Goal: Task Accomplishment & Management: Manage account settings

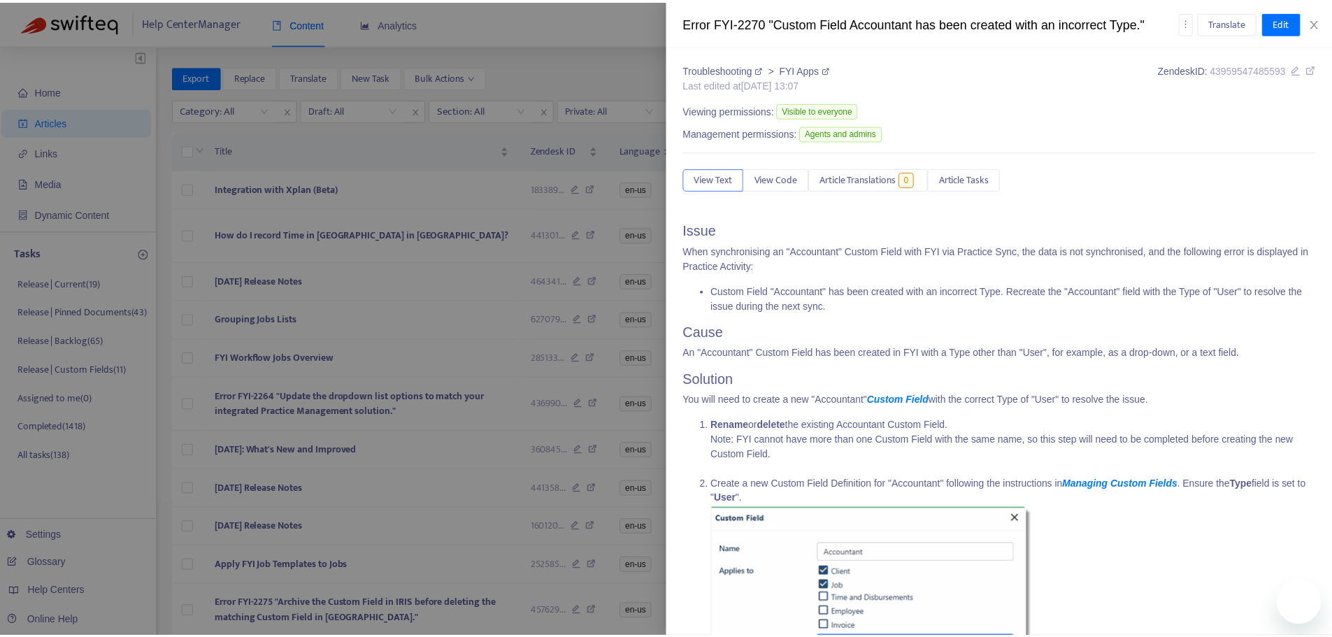
scroll to position [272, 0]
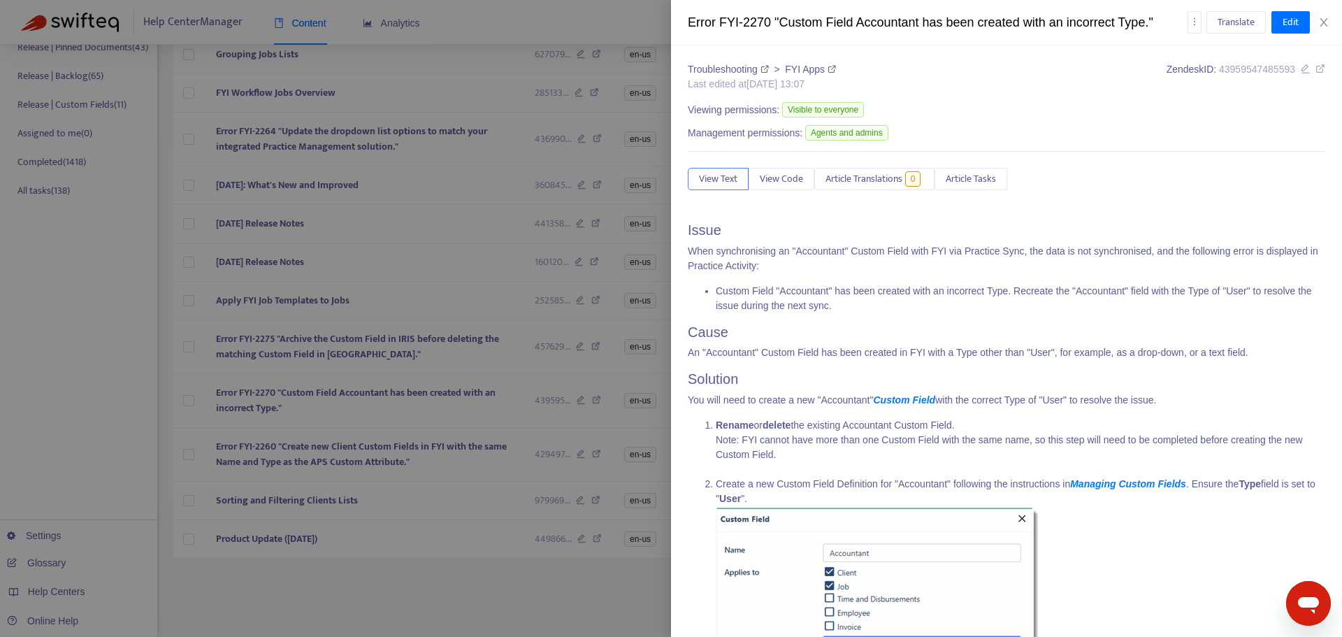
drag, startPoint x: 0, startPoint y: 0, endPoint x: 401, endPoint y: 496, distance: 637.7
click at [380, 591] on div at bounding box center [671, 318] width 1342 height 637
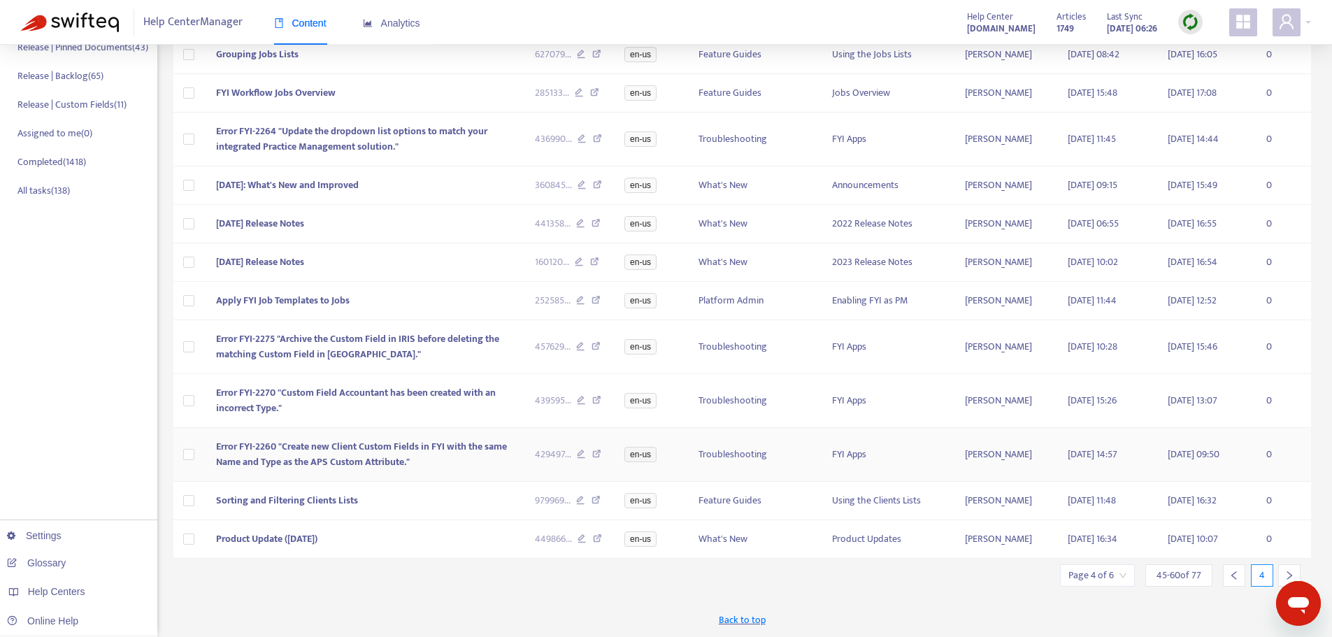
click at [426, 445] on span "Error FYI-2260 "Create new Client Custom Fields in FYI with the same Name and T…" at bounding box center [361, 453] width 291 height 31
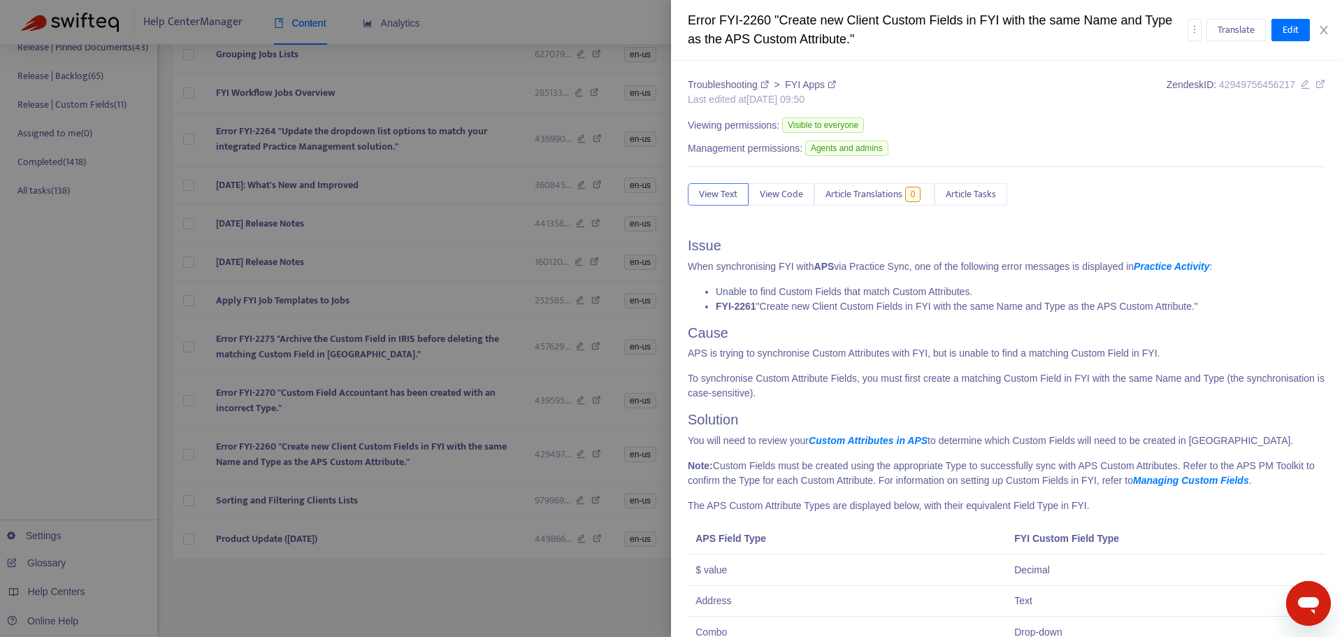
click at [1301, 80] on icon at bounding box center [1306, 84] width 10 height 10
click at [403, 489] on div at bounding box center [671, 318] width 1342 height 637
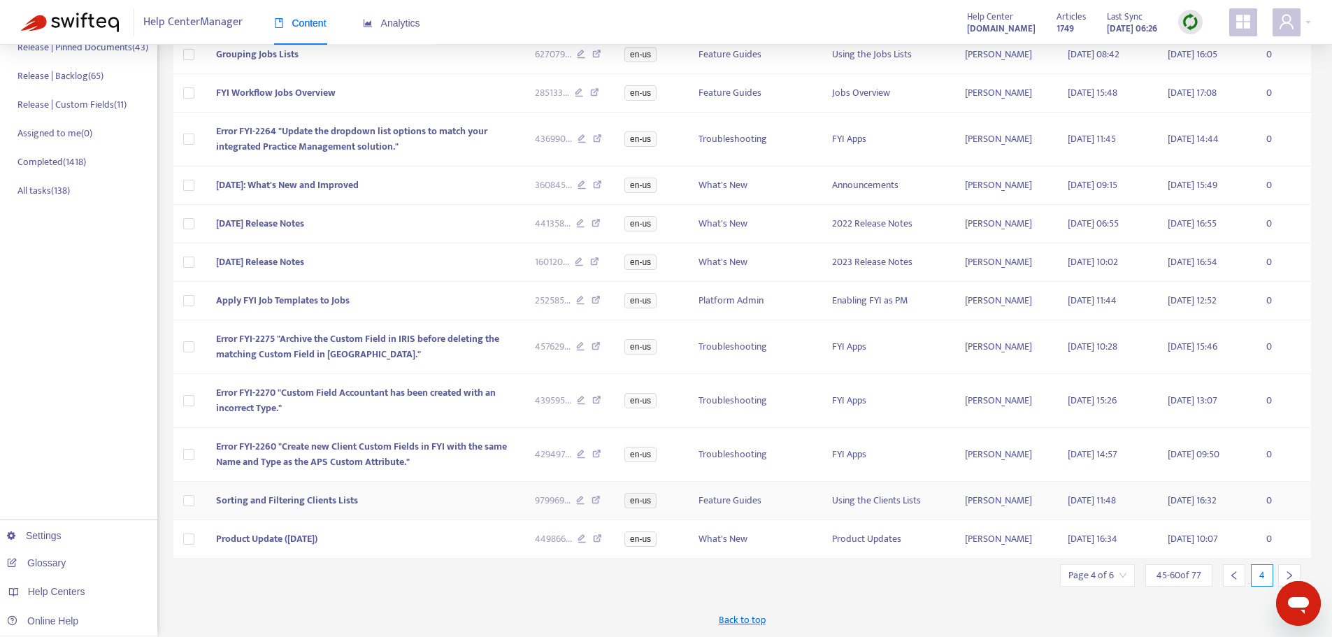
click at [404, 498] on td "Sorting and Filtering Clients Lists" at bounding box center [364, 501] width 318 height 38
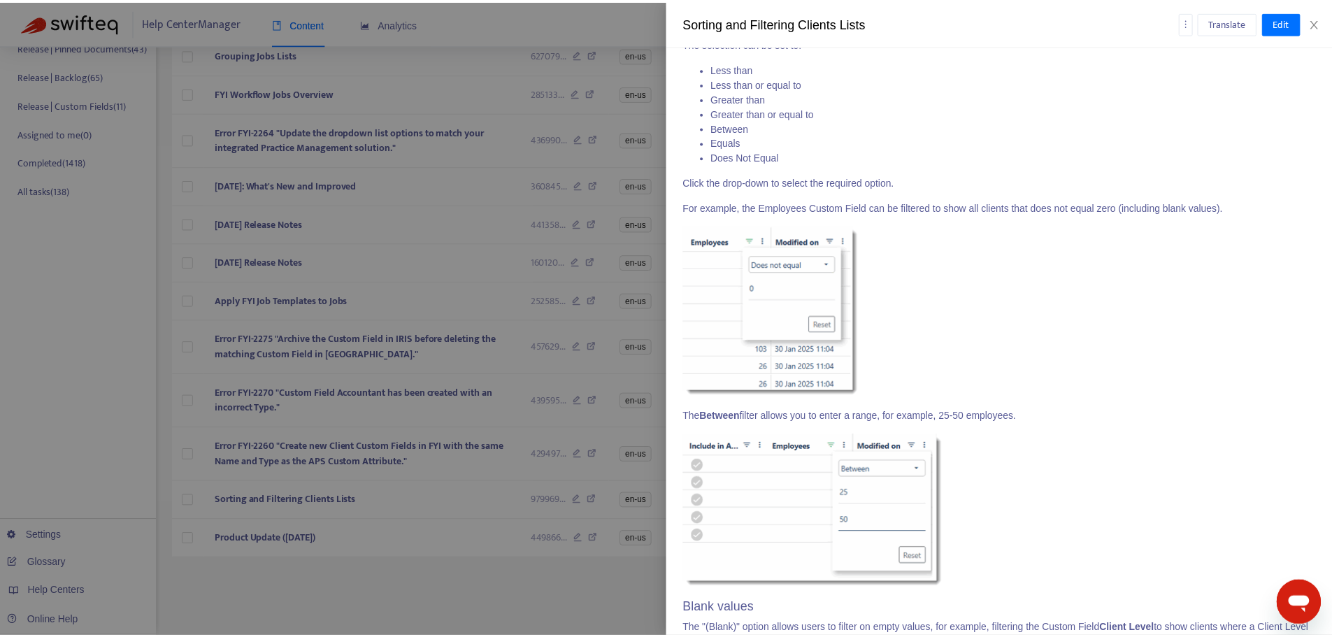
scroll to position [6034, 0]
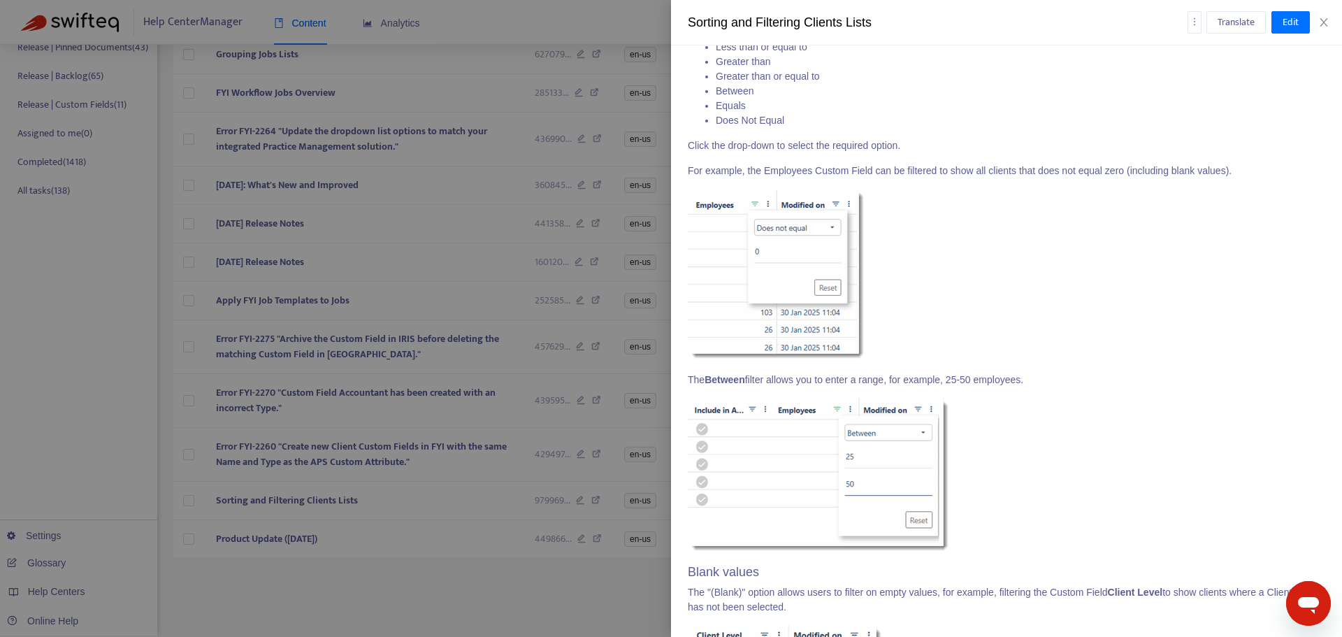
click at [522, 582] on div at bounding box center [671, 318] width 1342 height 637
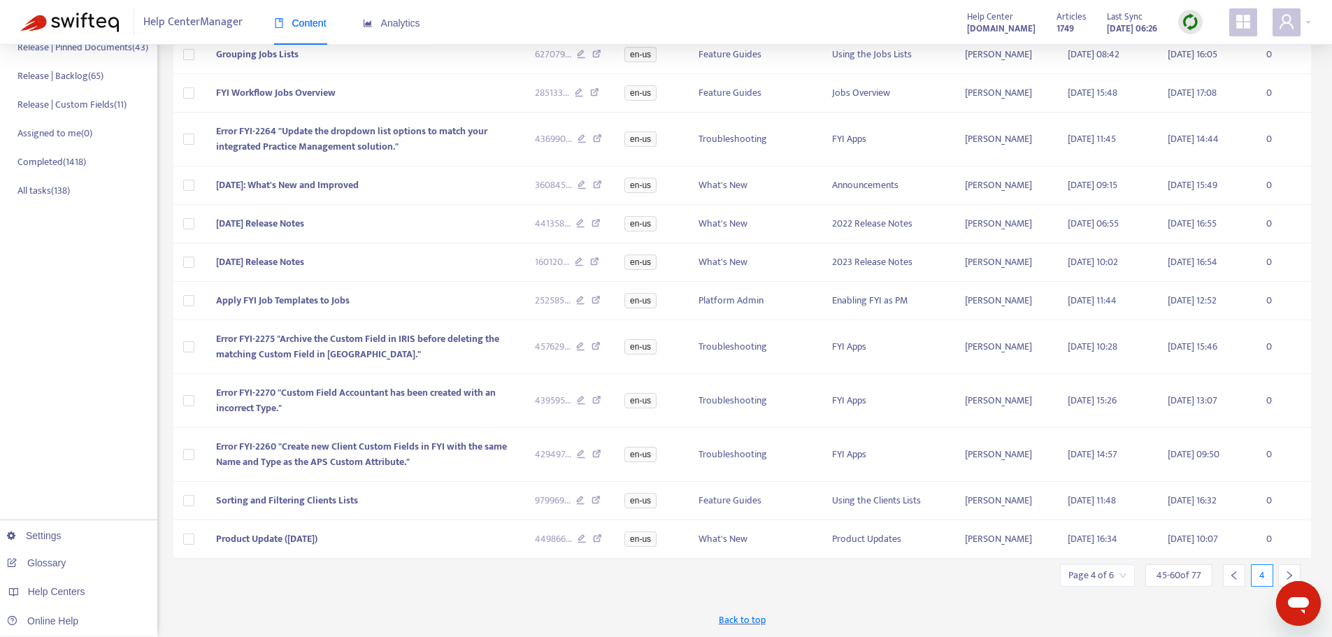
click at [1287, 573] on icon "right" at bounding box center [1289, 575] width 10 height 10
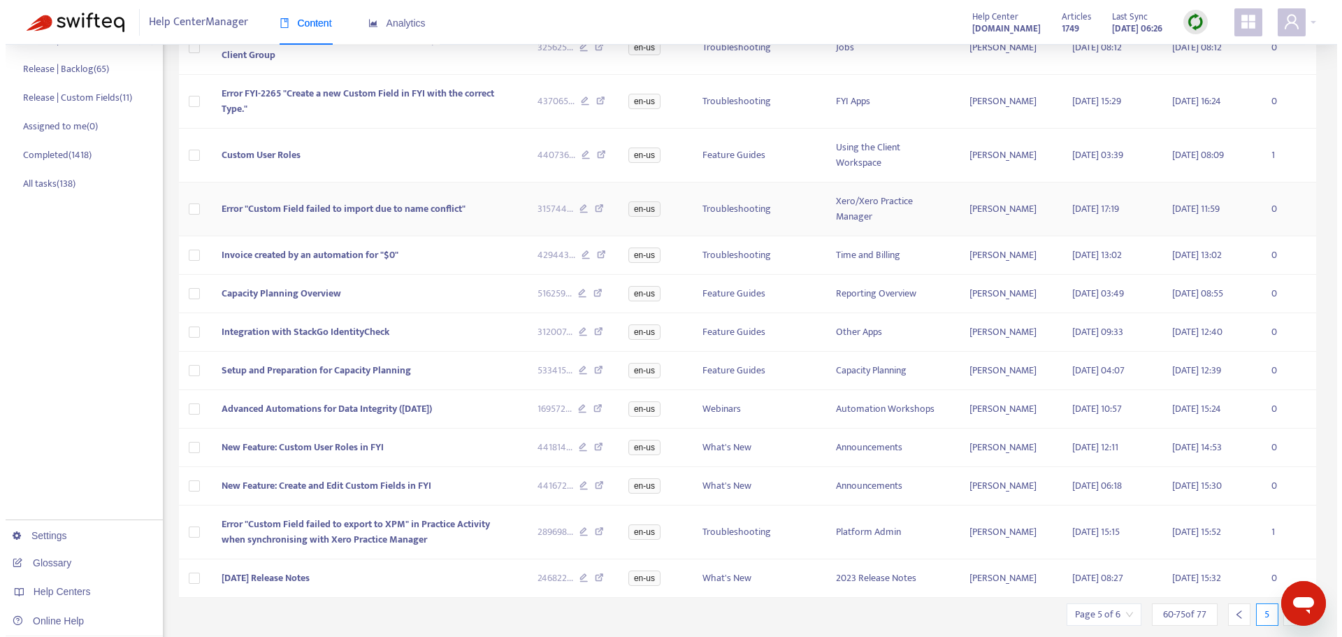
scroll to position [0, 0]
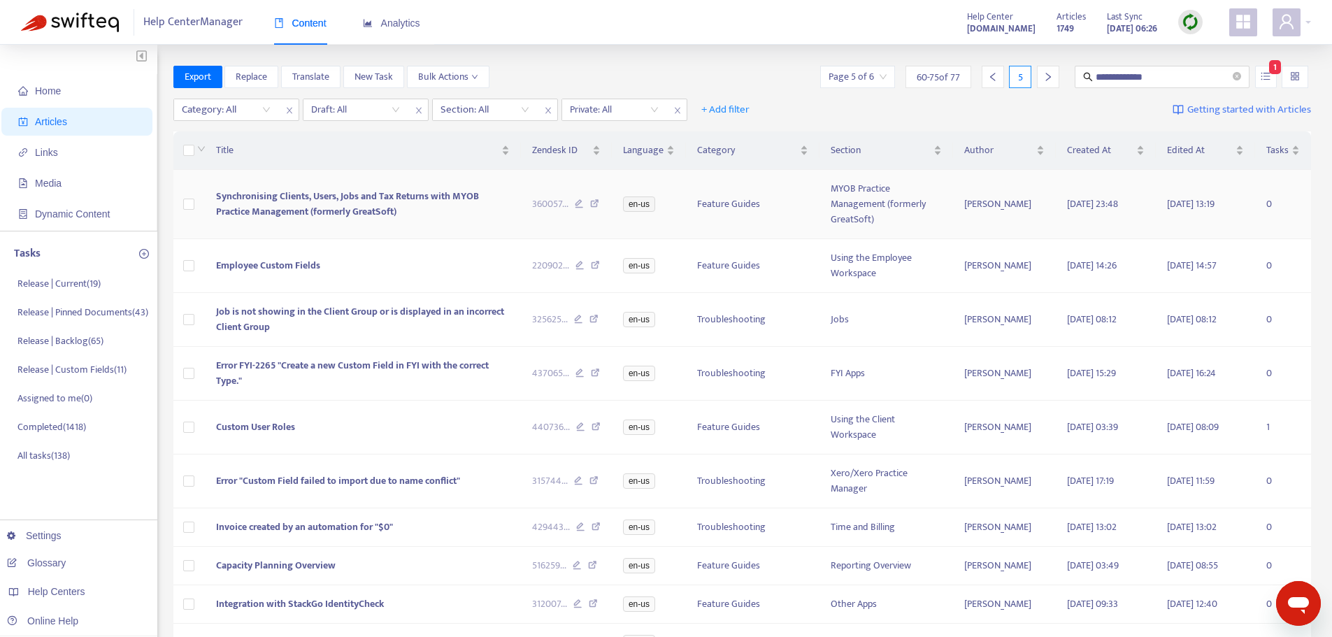
click at [448, 226] on td "Synchronising Clients, Users, Jobs and Tax Returns with MYOB Practice Managemen…" at bounding box center [363, 204] width 316 height 69
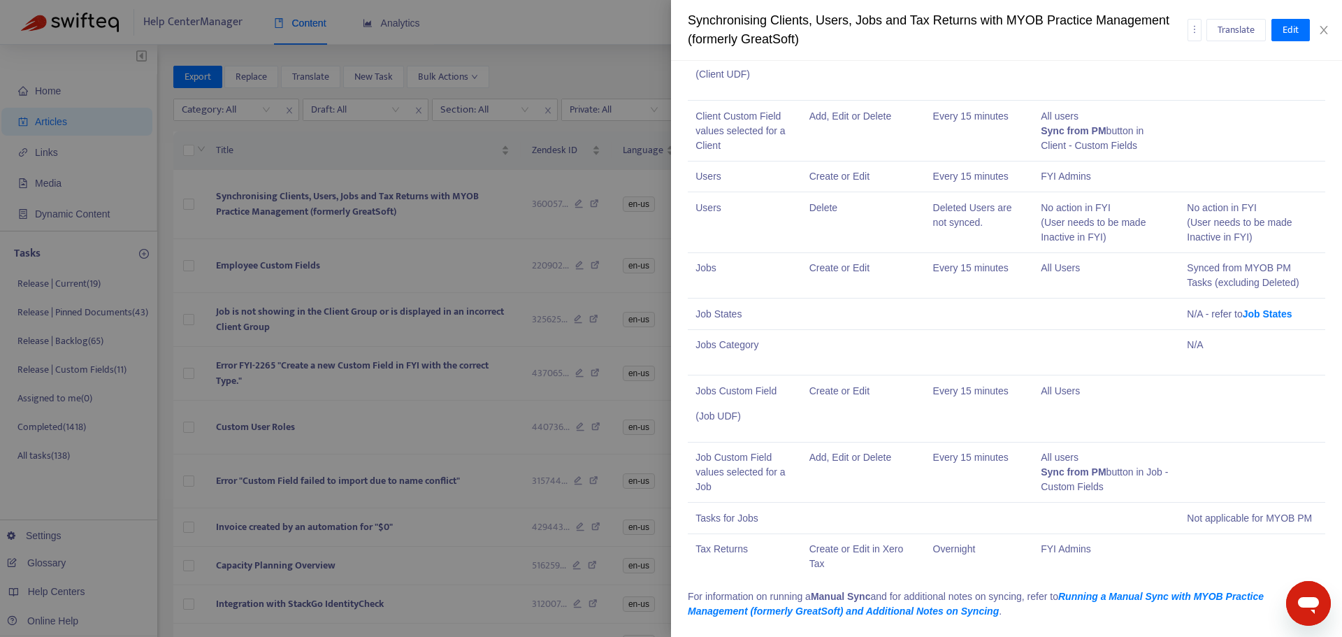
scroll to position [1729, 0]
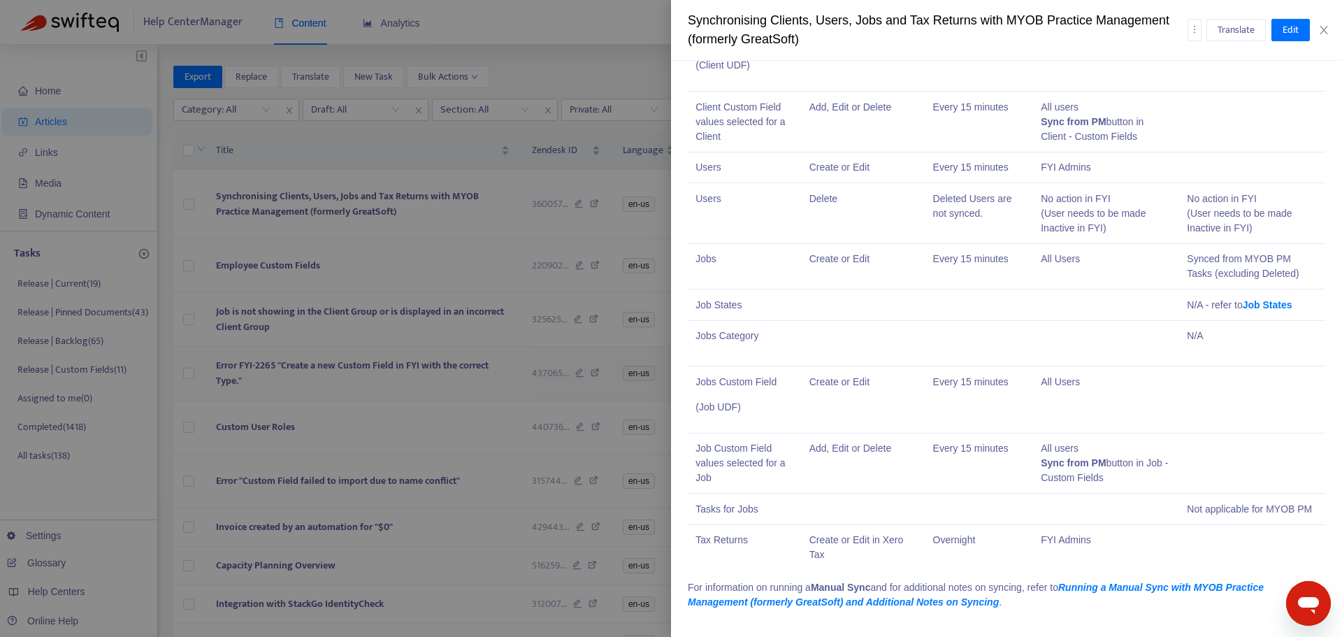
drag, startPoint x: 439, startPoint y: 410, endPoint x: 432, endPoint y: 360, distance: 50.8
click at [439, 410] on div at bounding box center [671, 318] width 1342 height 637
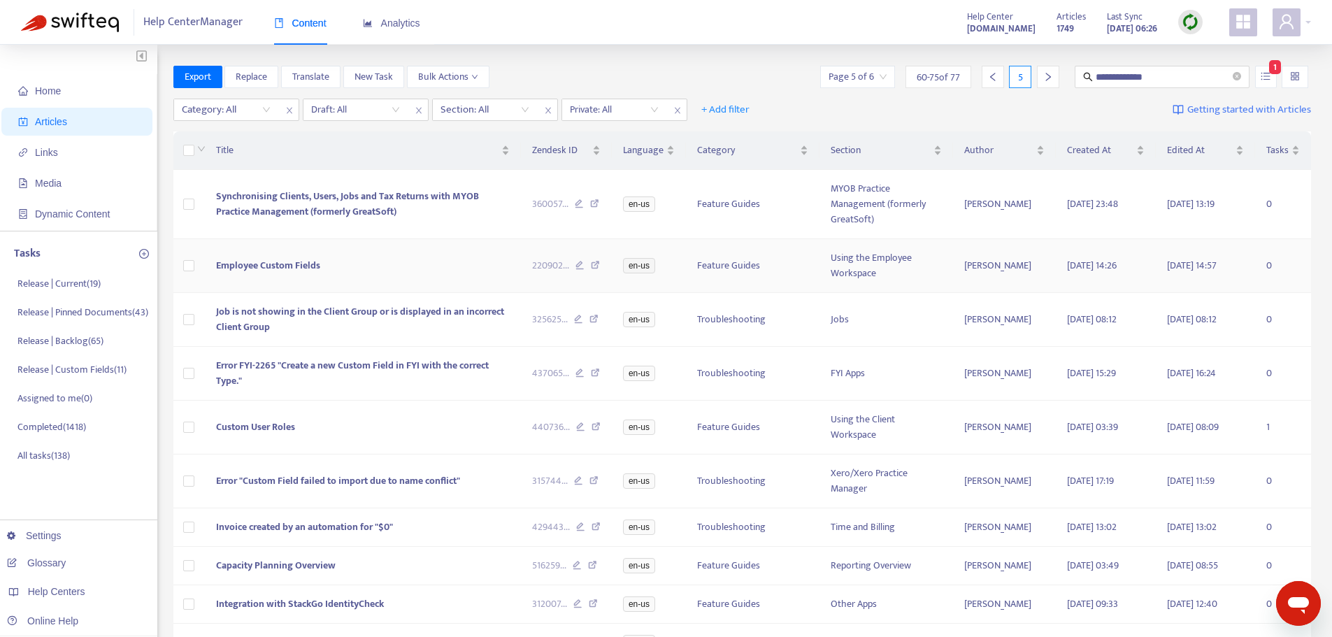
click at [410, 253] on td "Employee Custom Fields" at bounding box center [363, 266] width 316 height 54
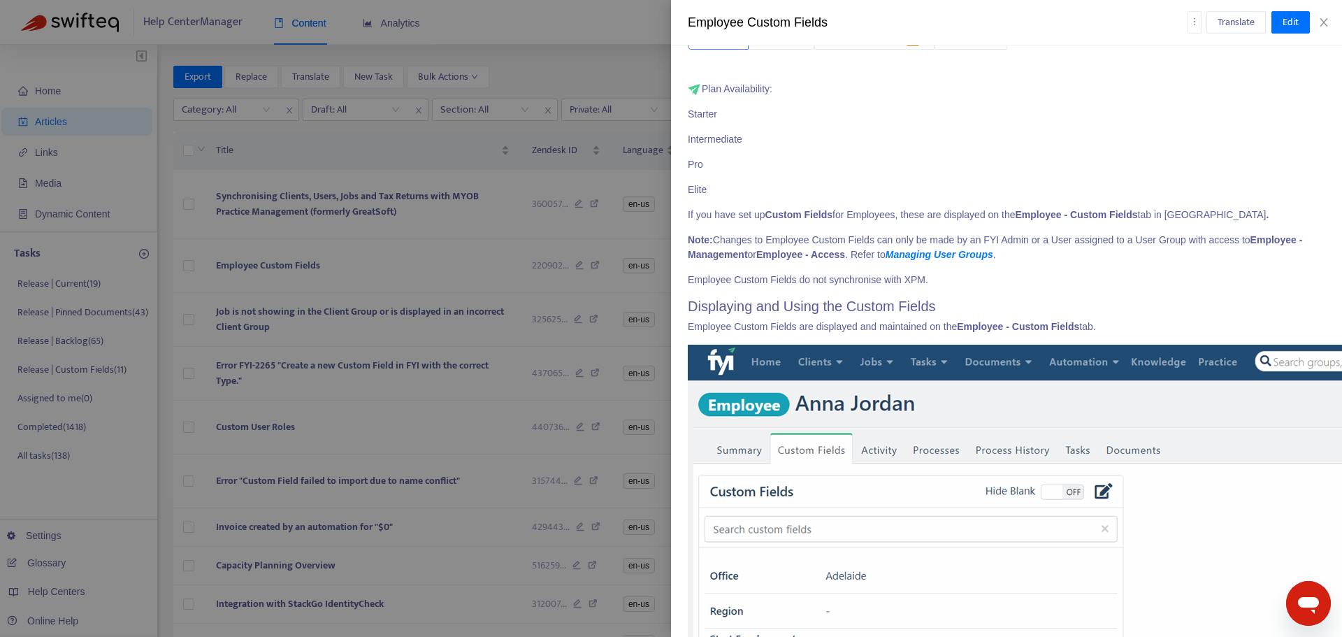
scroll to position [0, 0]
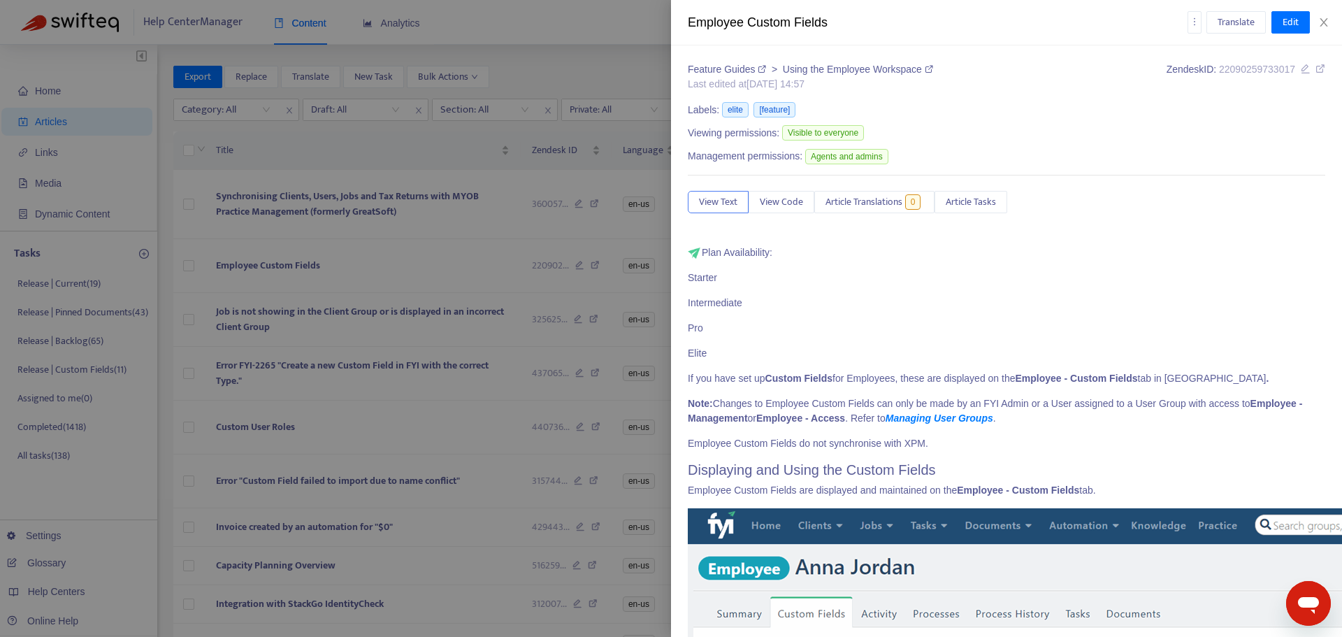
click at [1292, 62] on div "Zendesk ID: 22090259733017" at bounding box center [1246, 76] width 159 height 29
click at [1301, 69] on icon at bounding box center [1306, 69] width 10 height 10
click at [455, 331] on div at bounding box center [671, 318] width 1342 height 637
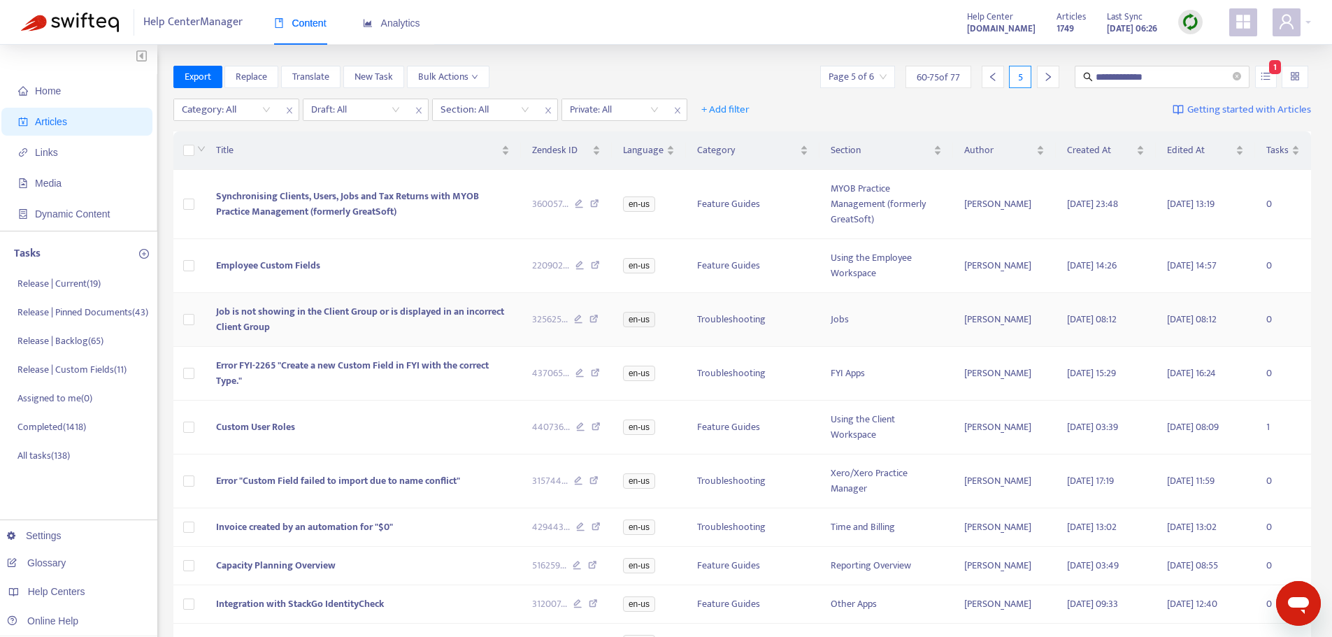
click at [431, 336] on td "Job is not showing in the Client Group or is displayed in an incorrect Client G…" at bounding box center [363, 320] width 316 height 54
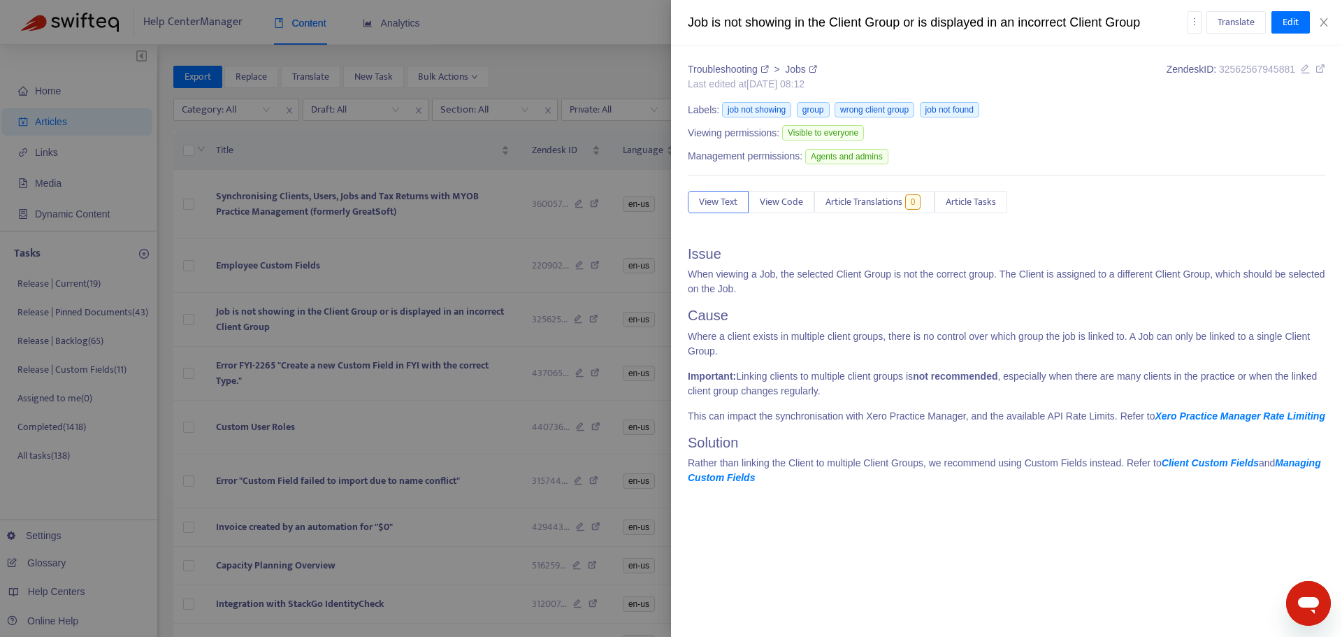
click at [462, 375] on div at bounding box center [671, 318] width 1342 height 637
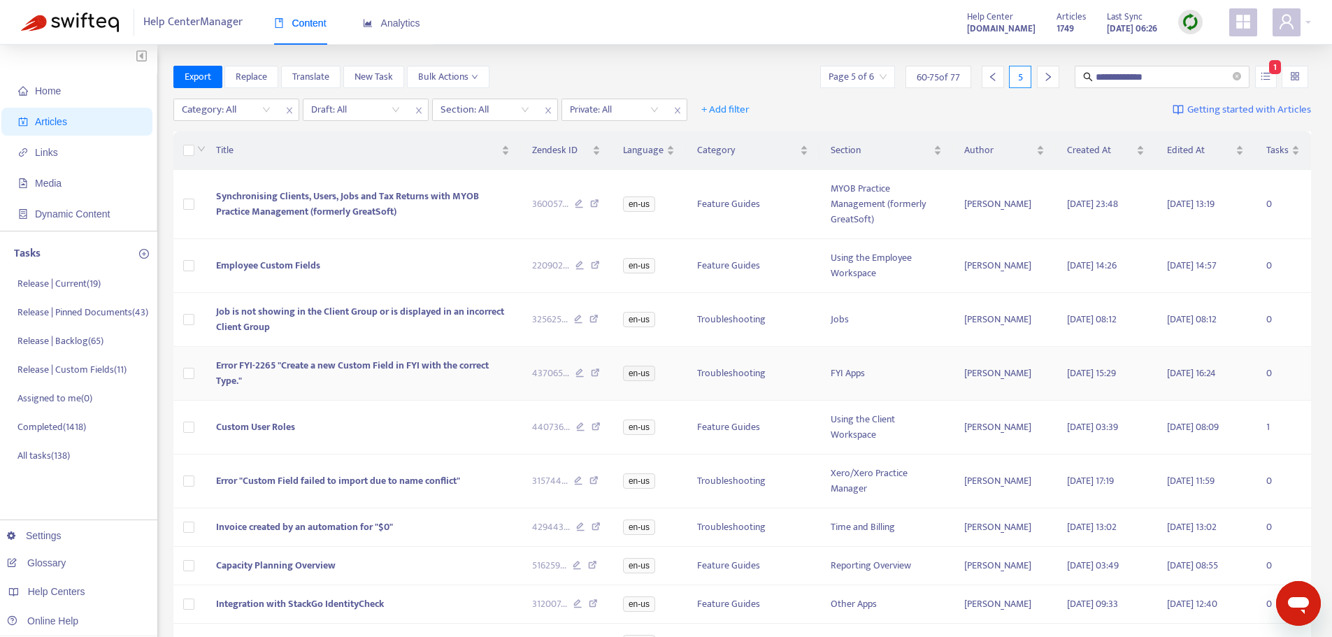
click at [458, 384] on td "Error FYI-2265 "Create a new Custom Field in FYI with the correct Type."" at bounding box center [363, 374] width 316 height 54
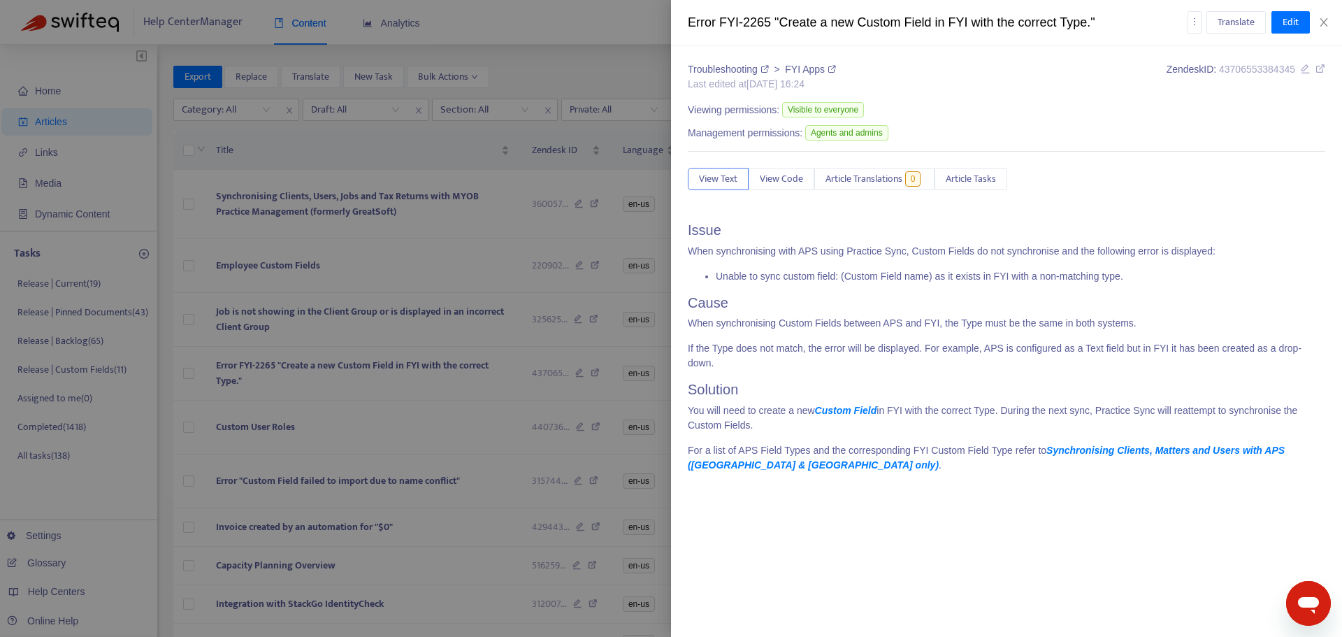
click at [823, 443] on p "For a list of APS Field Types and the corresponding FYI Custom Field Type refer…" at bounding box center [1007, 457] width 638 height 29
click at [403, 436] on div at bounding box center [671, 318] width 1342 height 637
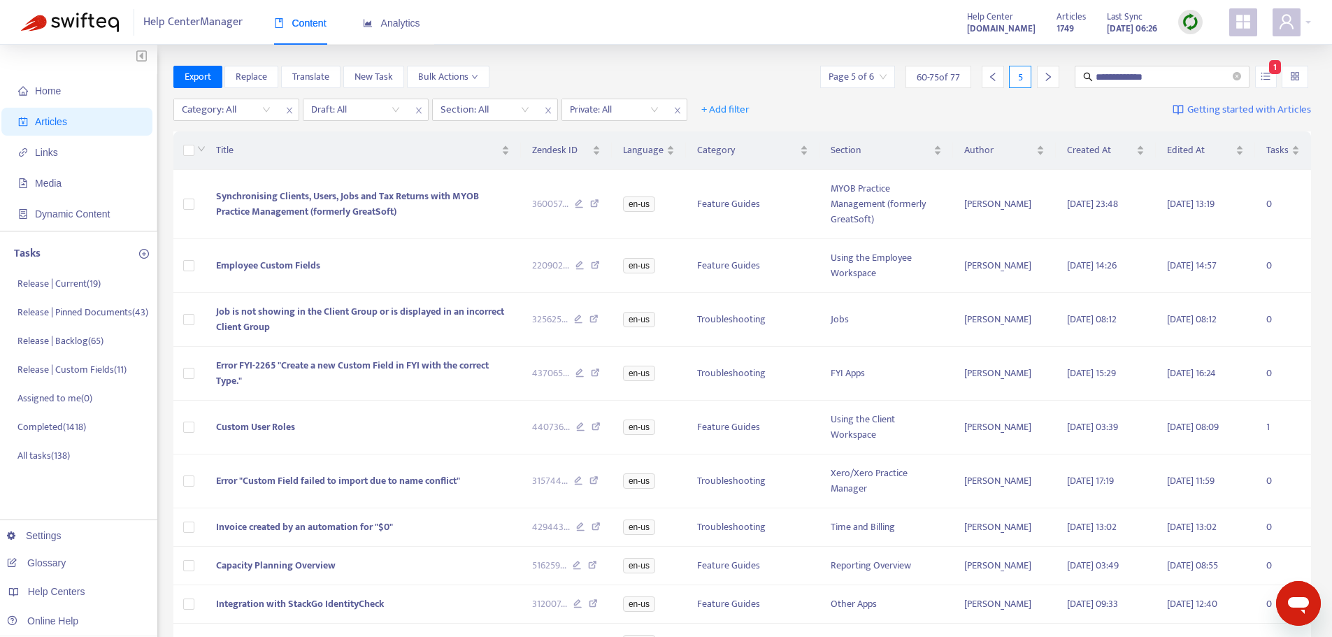
click at [403, 436] on td "Custom User Roles" at bounding box center [363, 428] width 316 height 54
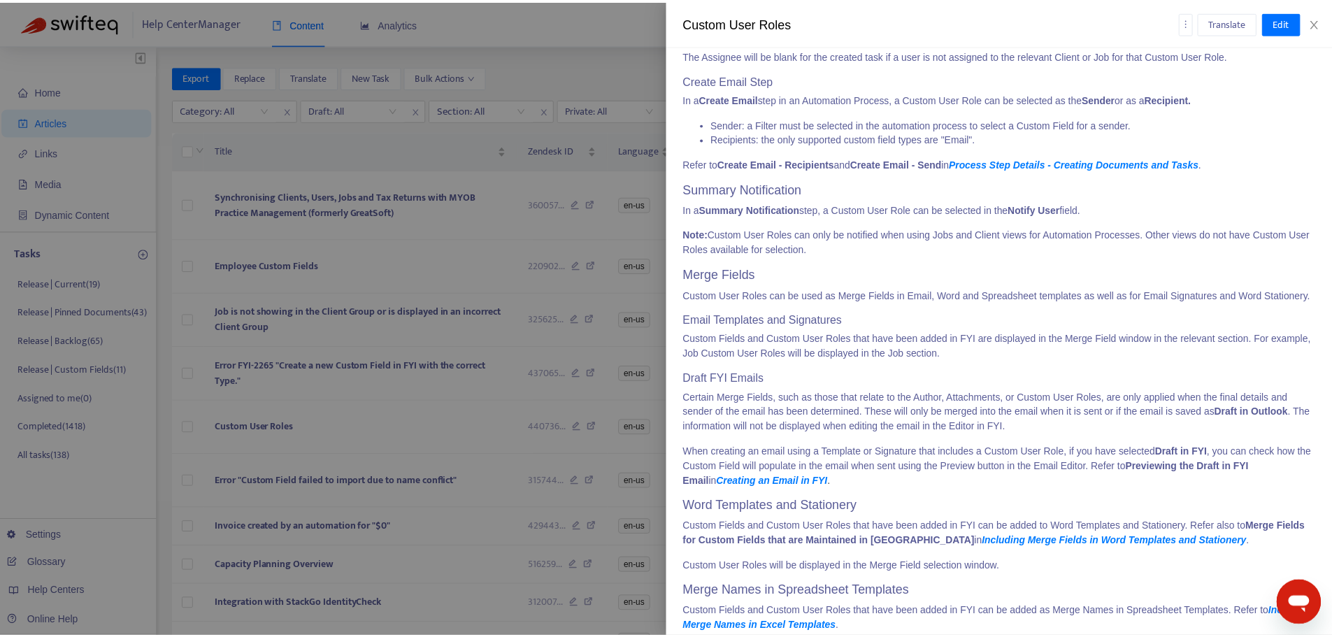
scroll to position [2142, 0]
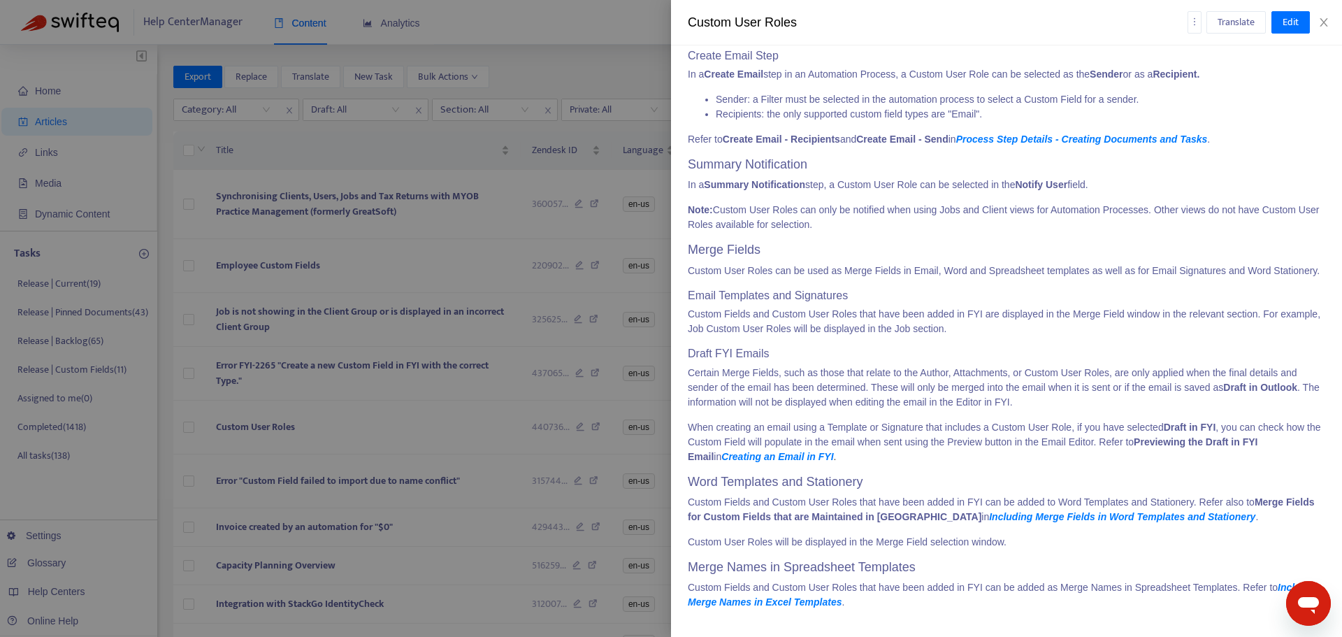
click at [452, 408] on div at bounding box center [671, 318] width 1342 height 637
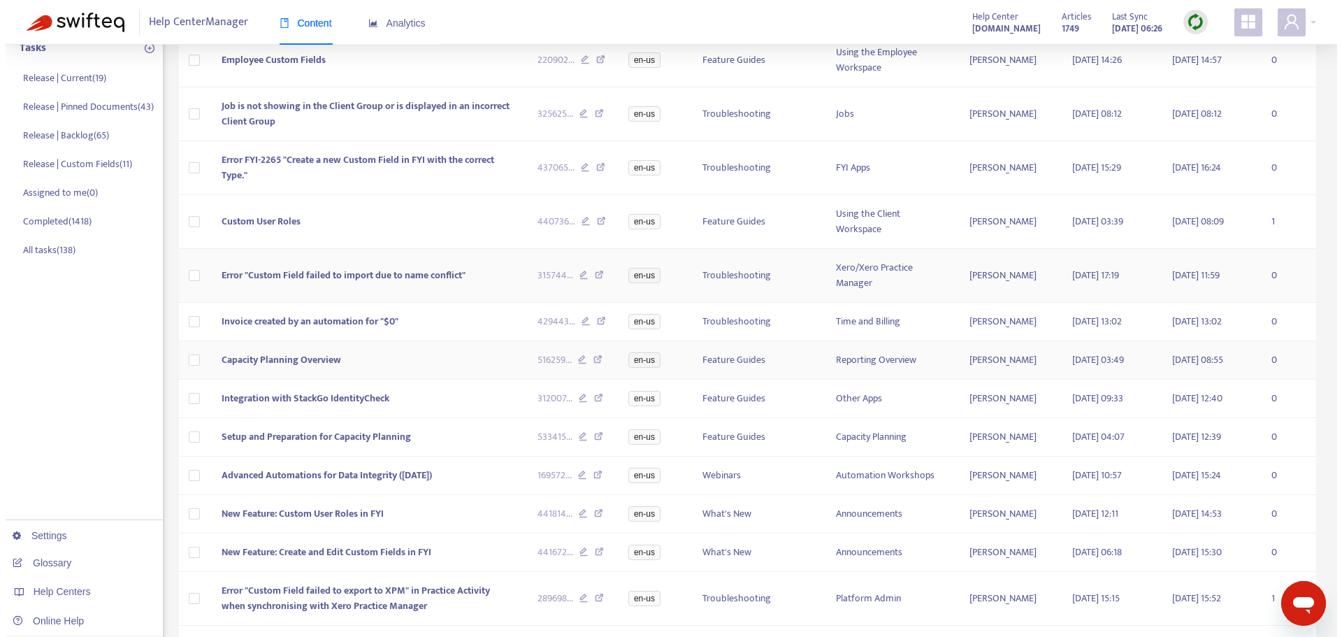
scroll to position [210, 0]
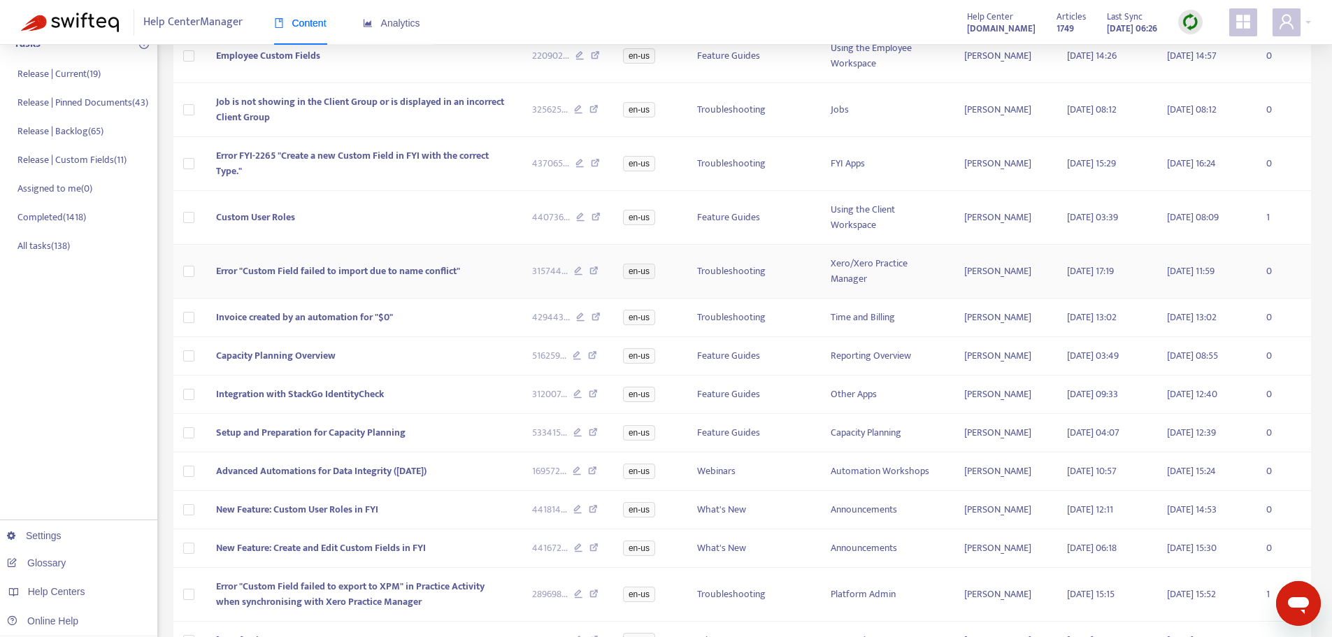
click at [484, 266] on td "Error "Custom Field failed to import due to name conflict"" at bounding box center [363, 272] width 316 height 54
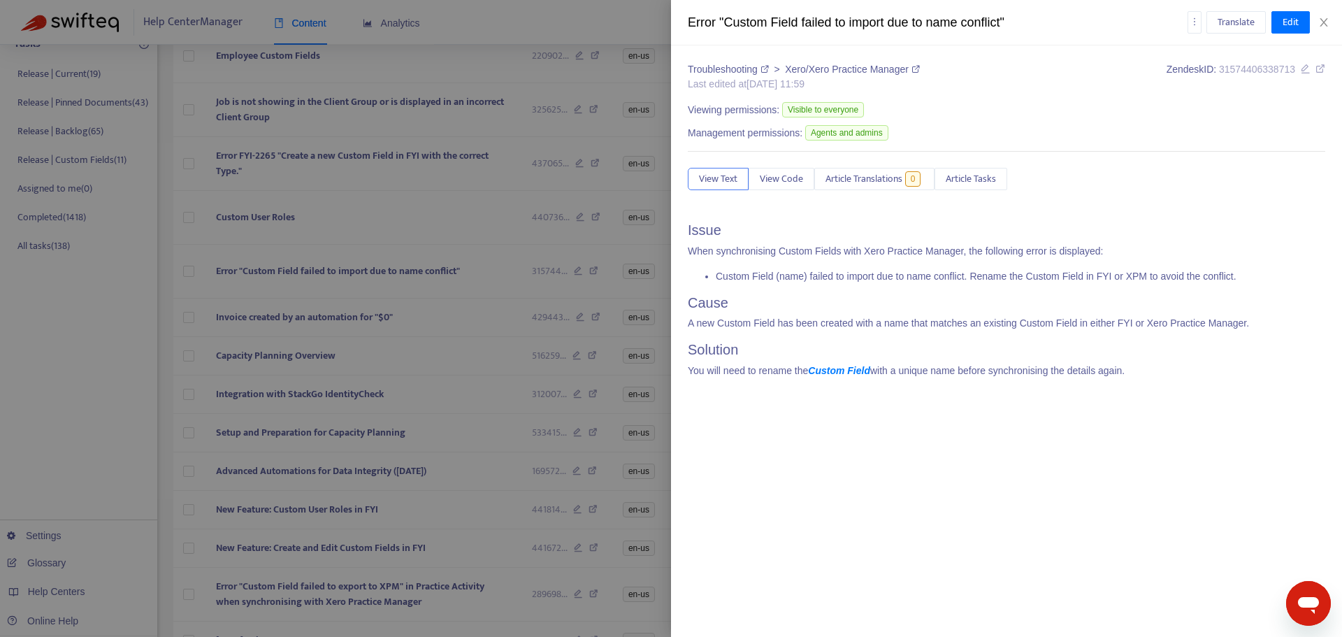
click at [1305, 69] on icon at bounding box center [1306, 69] width 10 height 10
click at [475, 310] on div at bounding box center [671, 318] width 1342 height 637
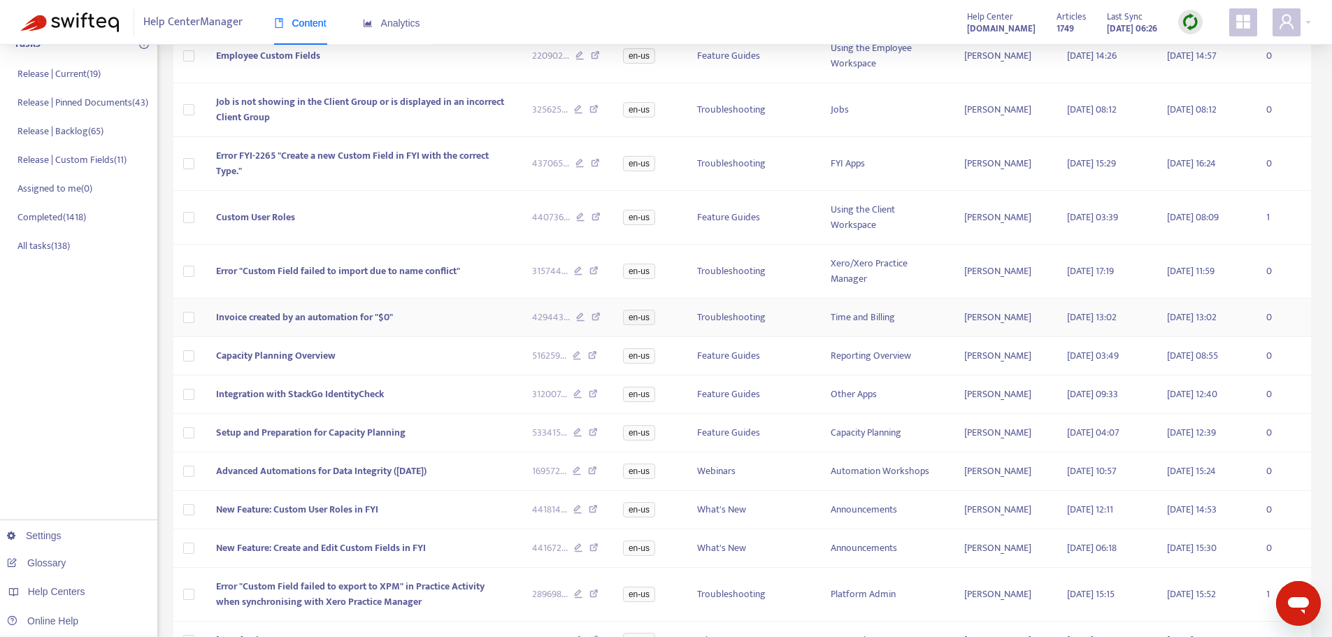
click at [460, 325] on td "Invoice created by an automation for "$0"" at bounding box center [363, 317] width 316 height 38
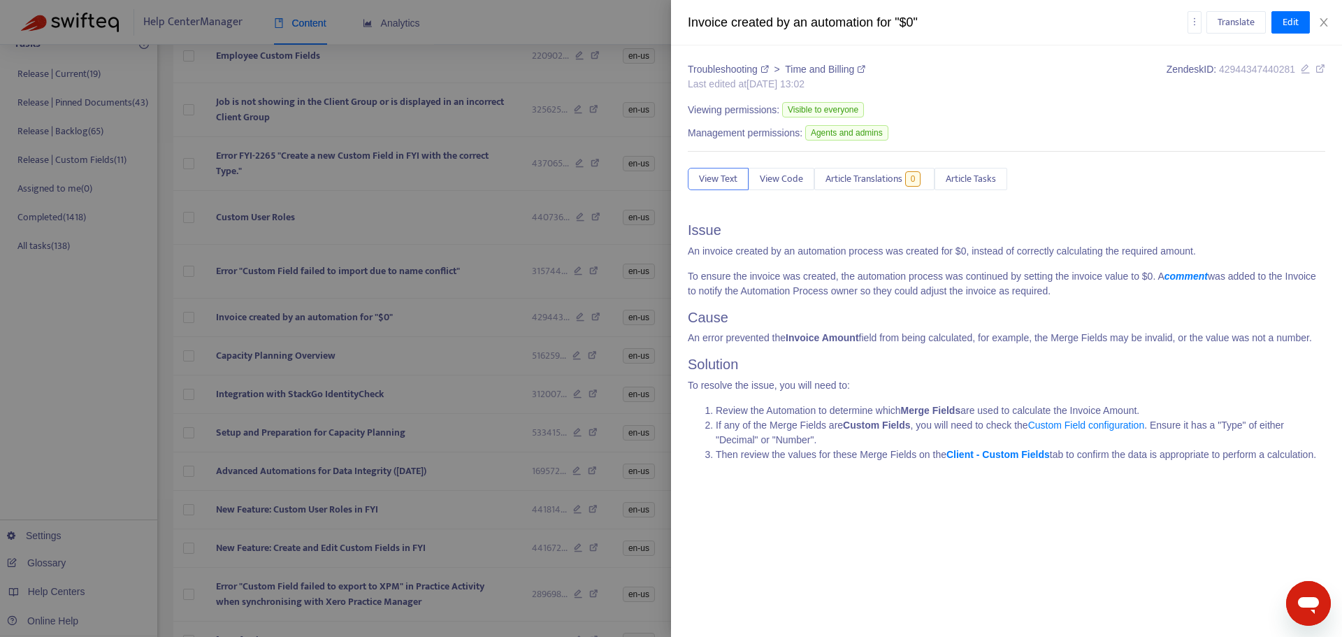
click at [452, 363] on div at bounding box center [671, 318] width 1342 height 637
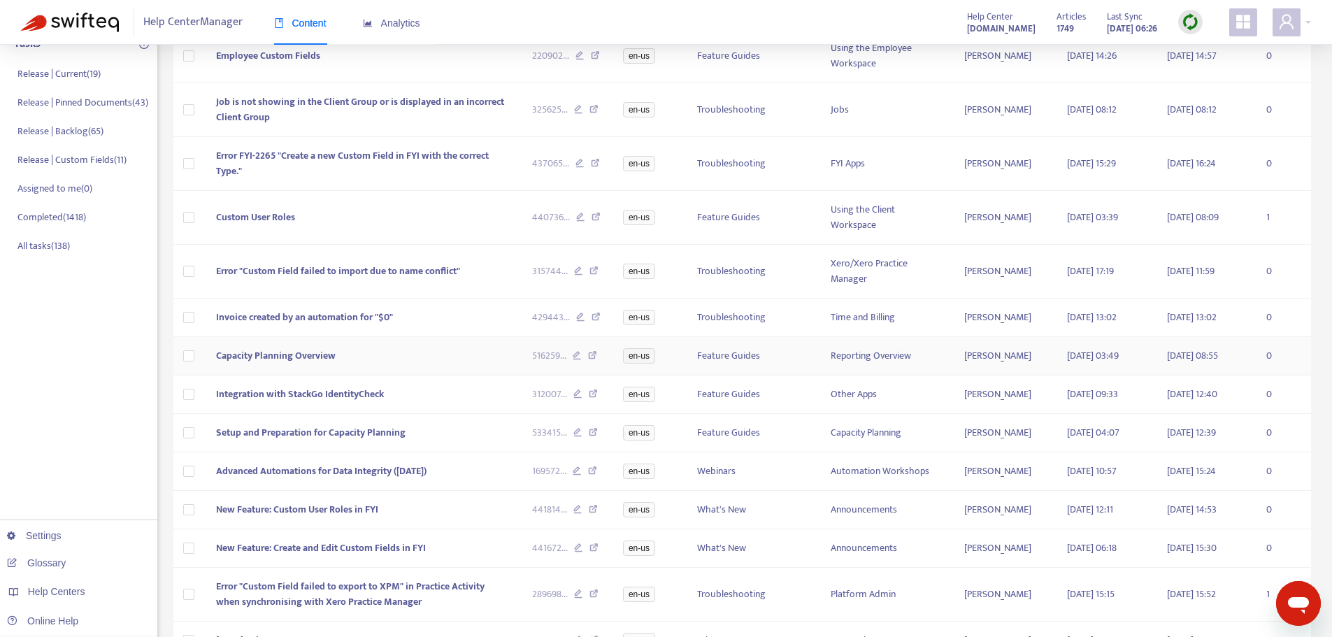
click at [436, 353] on td "Capacity Planning Overview" at bounding box center [363, 356] width 316 height 38
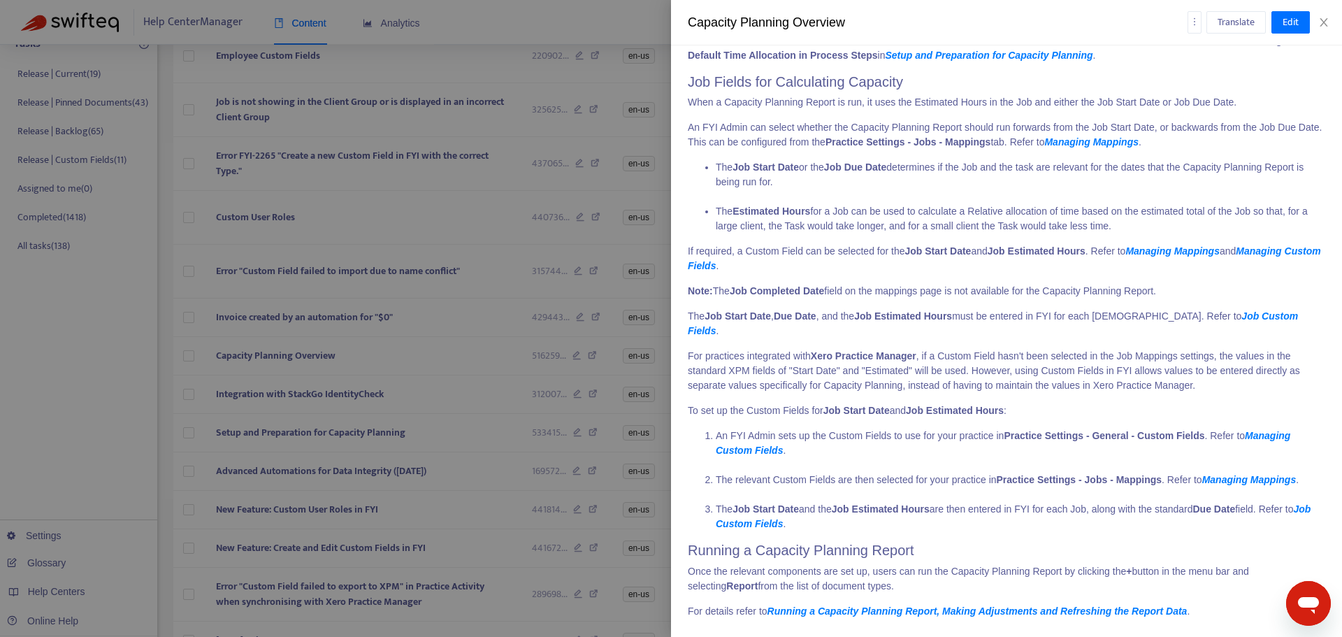
scroll to position [1928, 0]
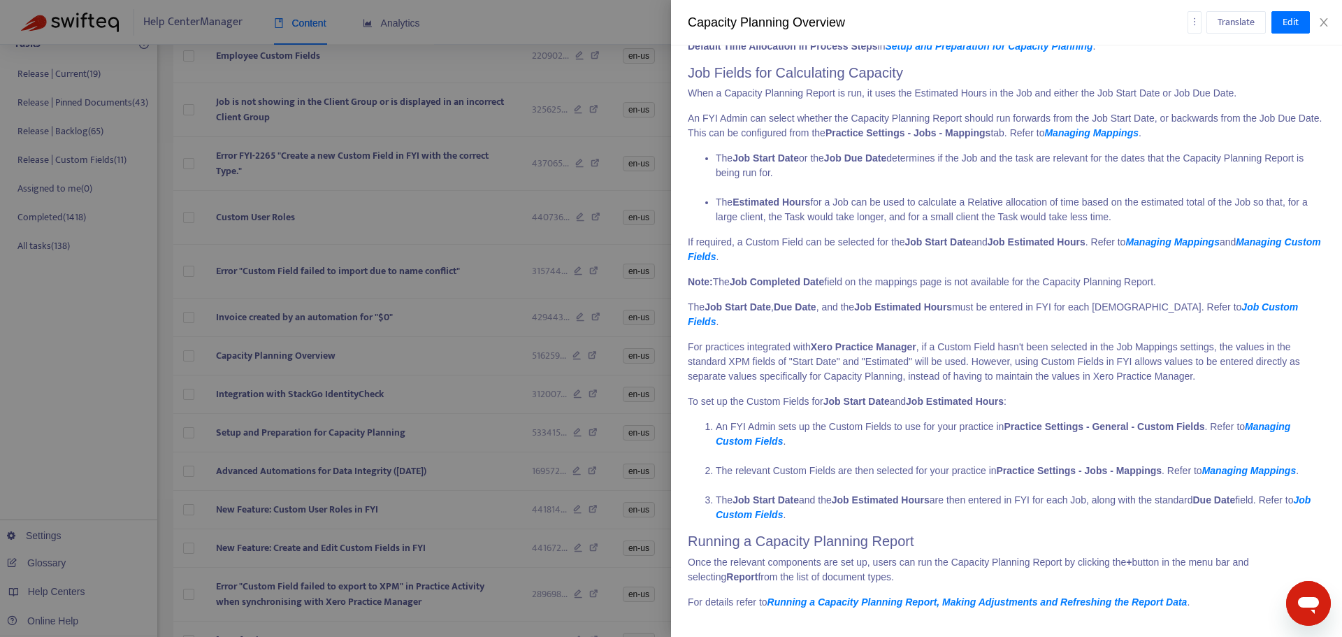
click at [936, 486] on li "The relevant Custom Fields are then selected for your practice in Practice Sett…" at bounding box center [1021, 477] width 610 height 29
click at [478, 363] on div at bounding box center [671, 318] width 1342 height 637
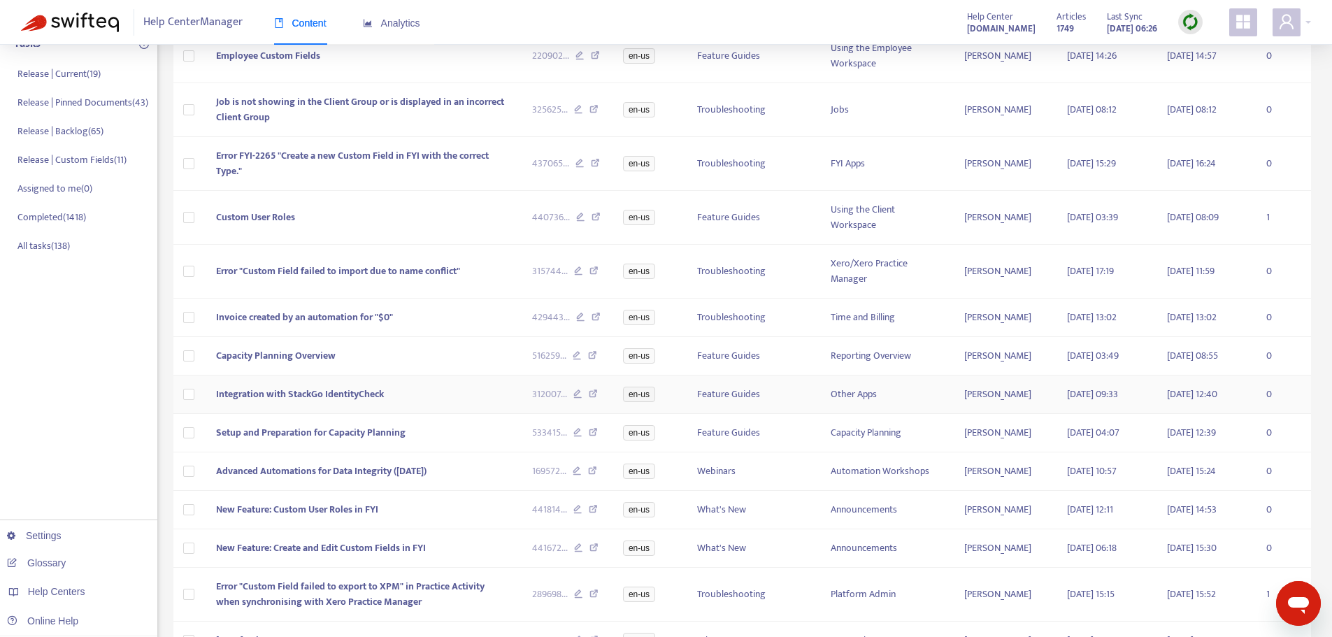
click at [440, 403] on td "Integration with StackGo IdentityCheck" at bounding box center [363, 394] width 316 height 38
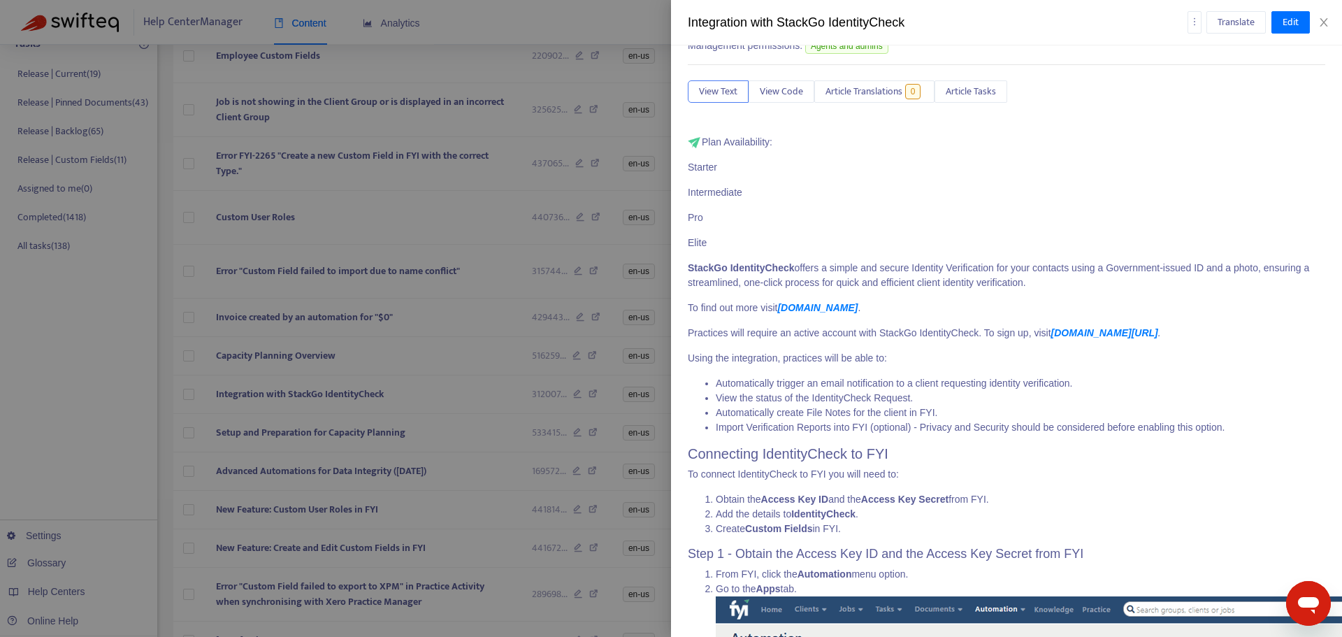
scroll to position [0, 0]
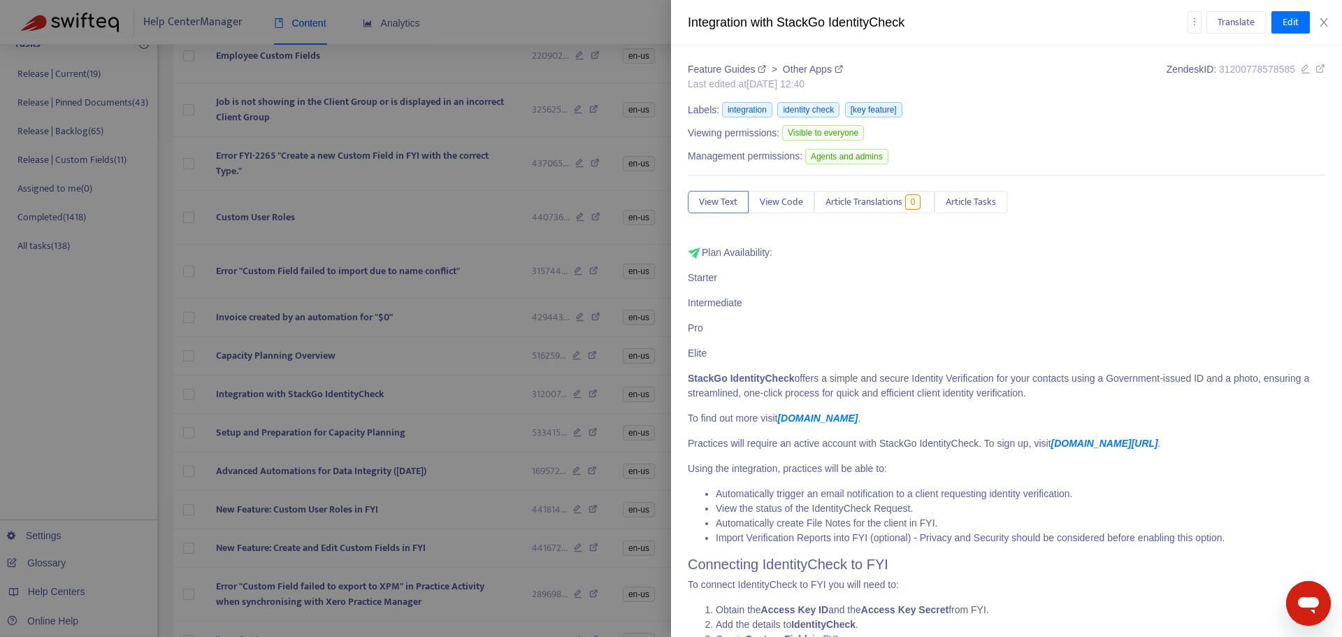
click at [1301, 66] on icon at bounding box center [1306, 69] width 10 height 10
click at [377, 417] on div at bounding box center [671, 318] width 1342 height 637
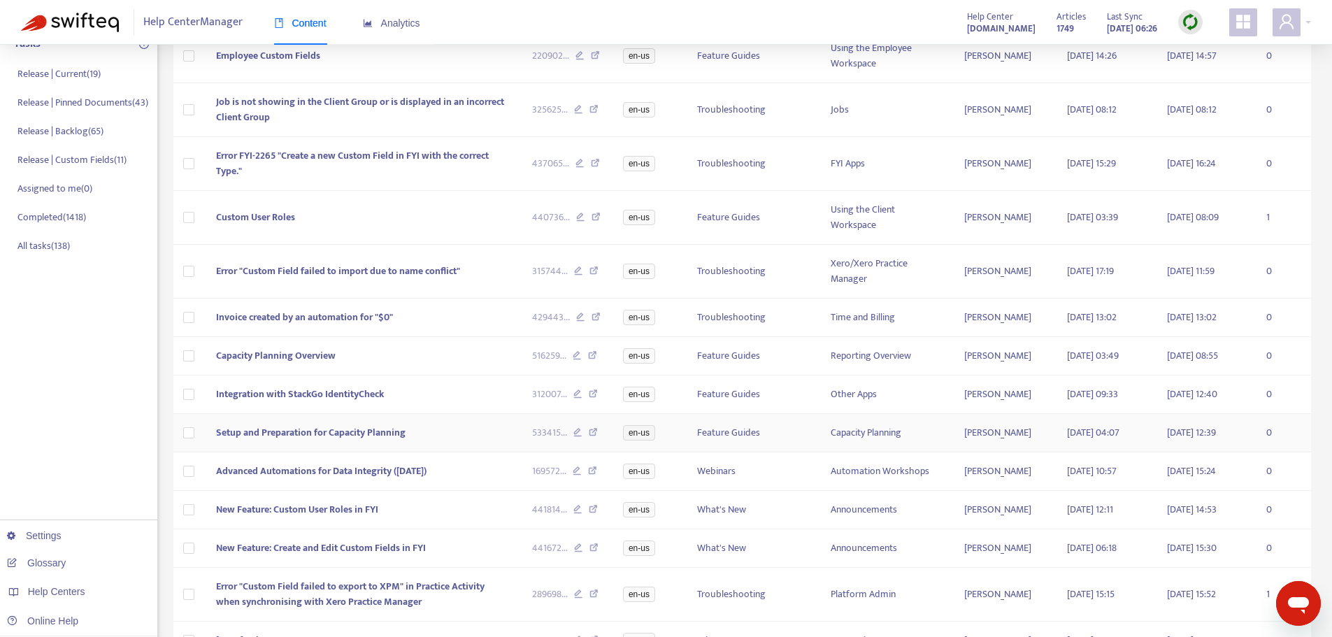
click at [415, 440] on td "Setup and Preparation for Capacity Planning" at bounding box center [363, 433] width 316 height 38
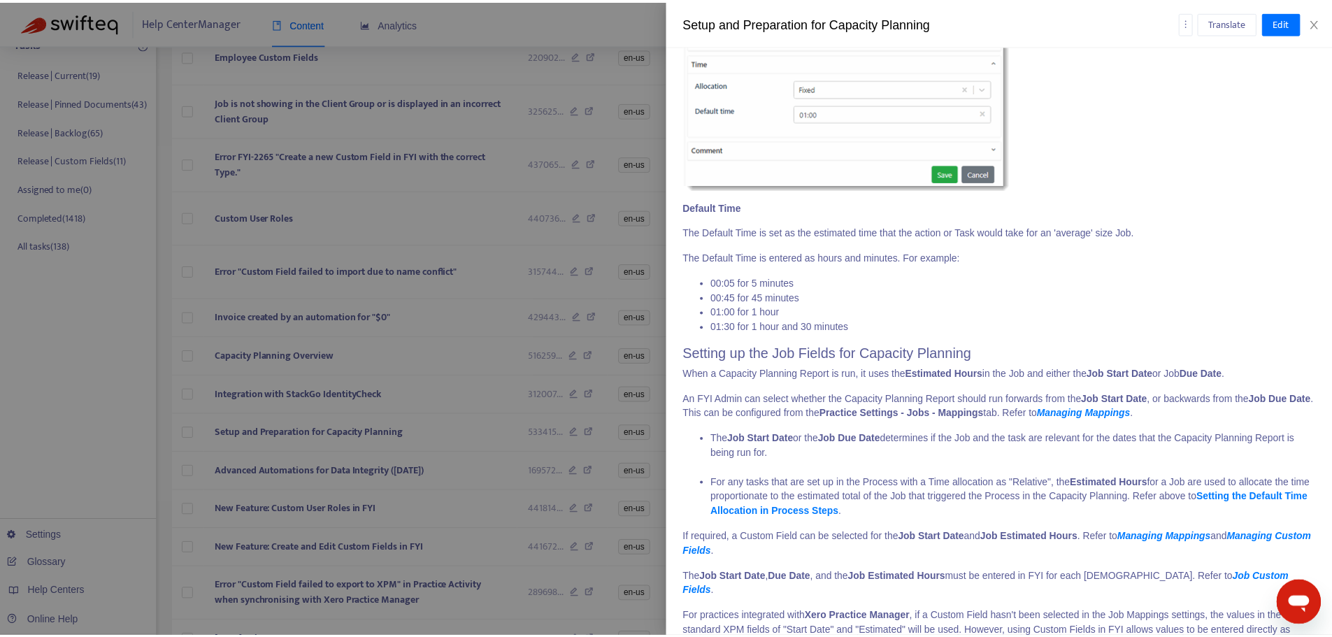
scroll to position [5390, 0]
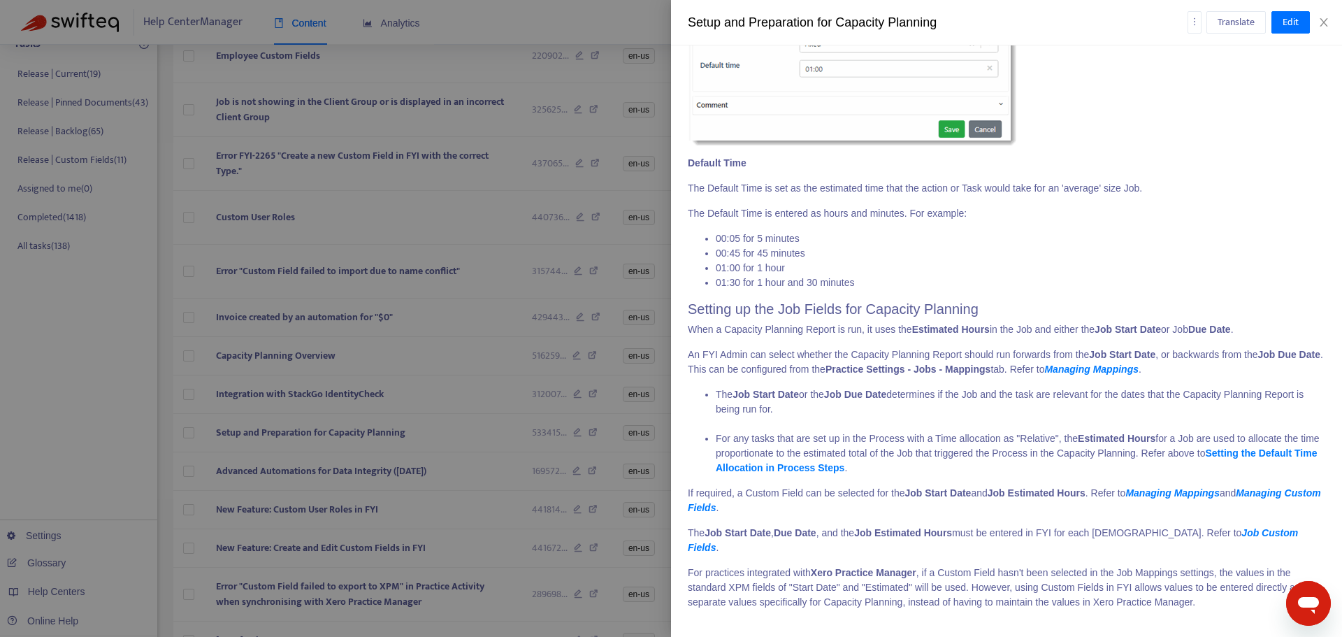
click at [443, 468] on div at bounding box center [671, 318] width 1342 height 637
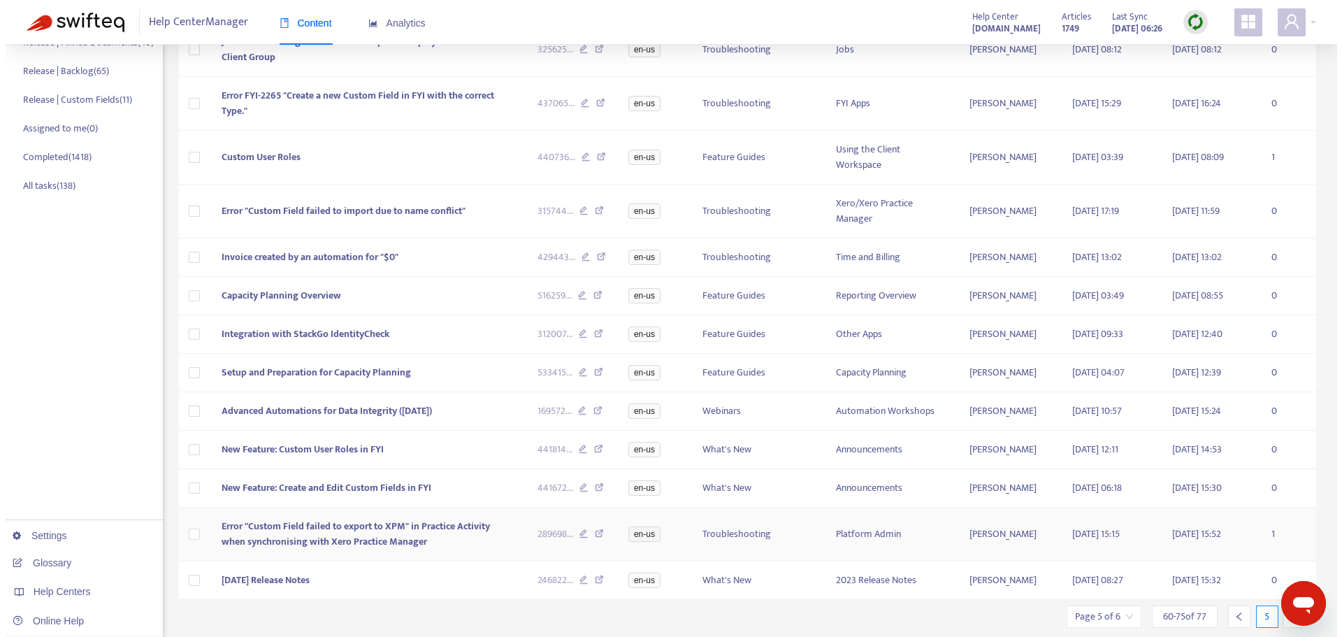
scroll to position [317, 0]
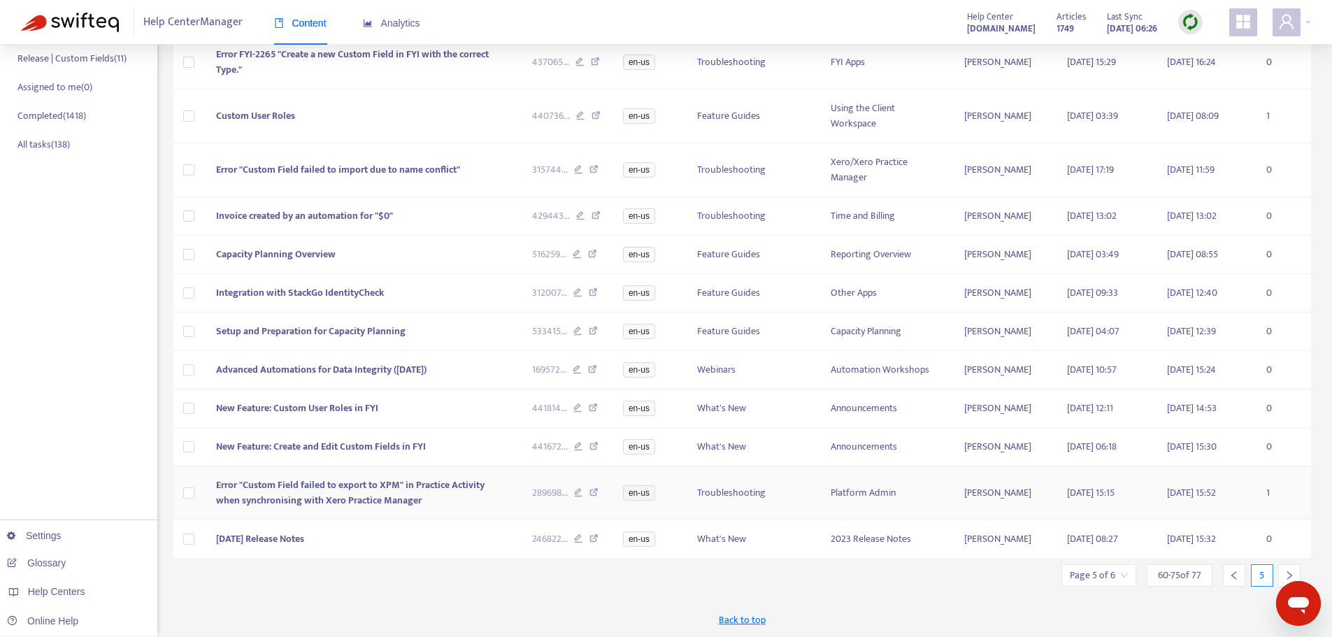
click at [458, 481] on span "Error "Custom Field failed to export to XPM" in Practice Activity when synchron…" at bounding box center [350, 492] width 268 height 31
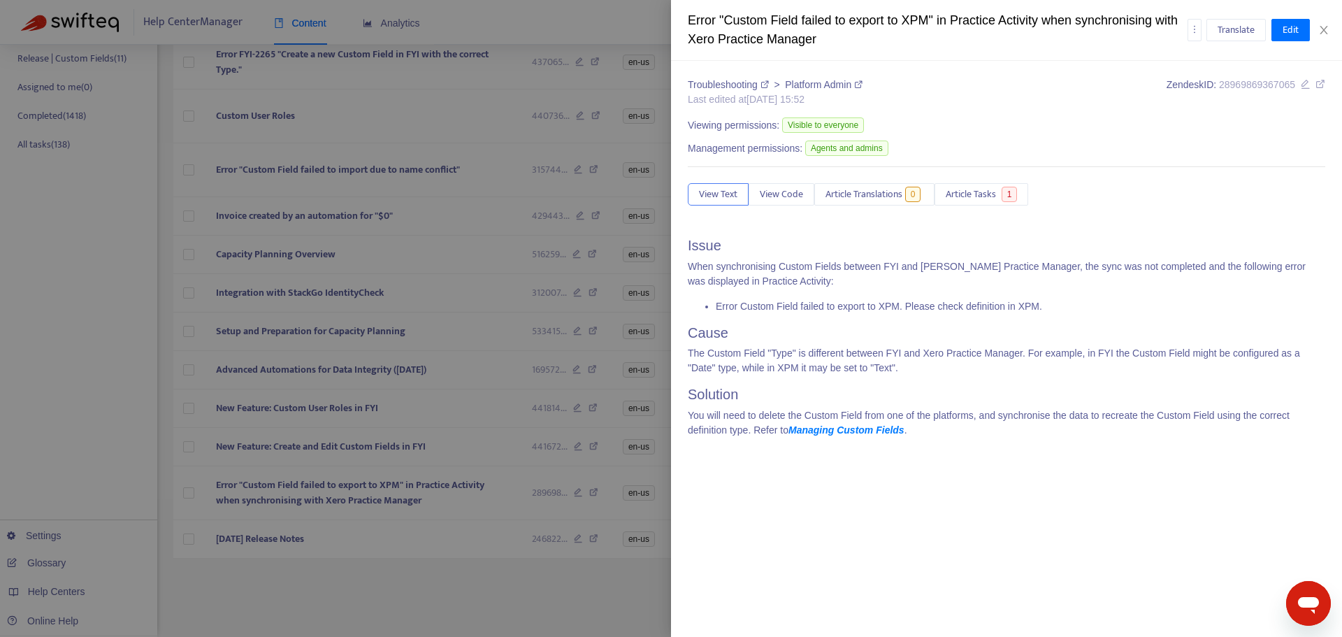
click at [483, 615] on div at bounding box center [671, 318] width 1342 height 637
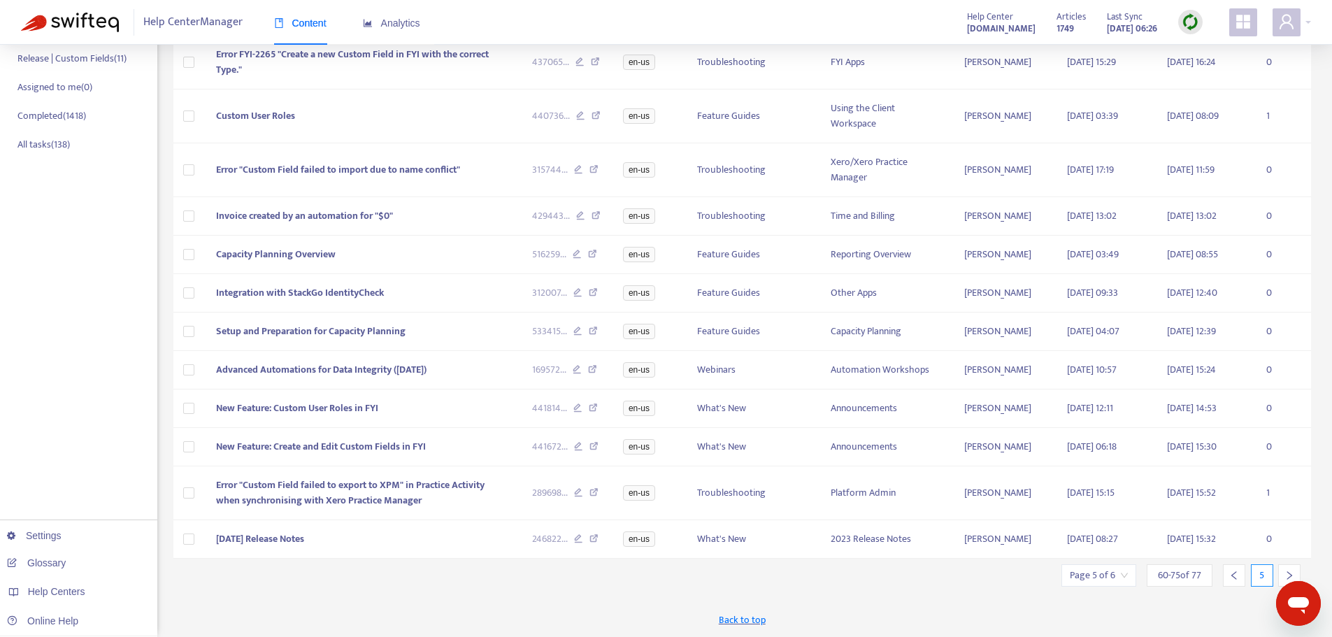
click at [1286, 570] on icon "right" at bounding box center [1289, 575] width 10 height 10
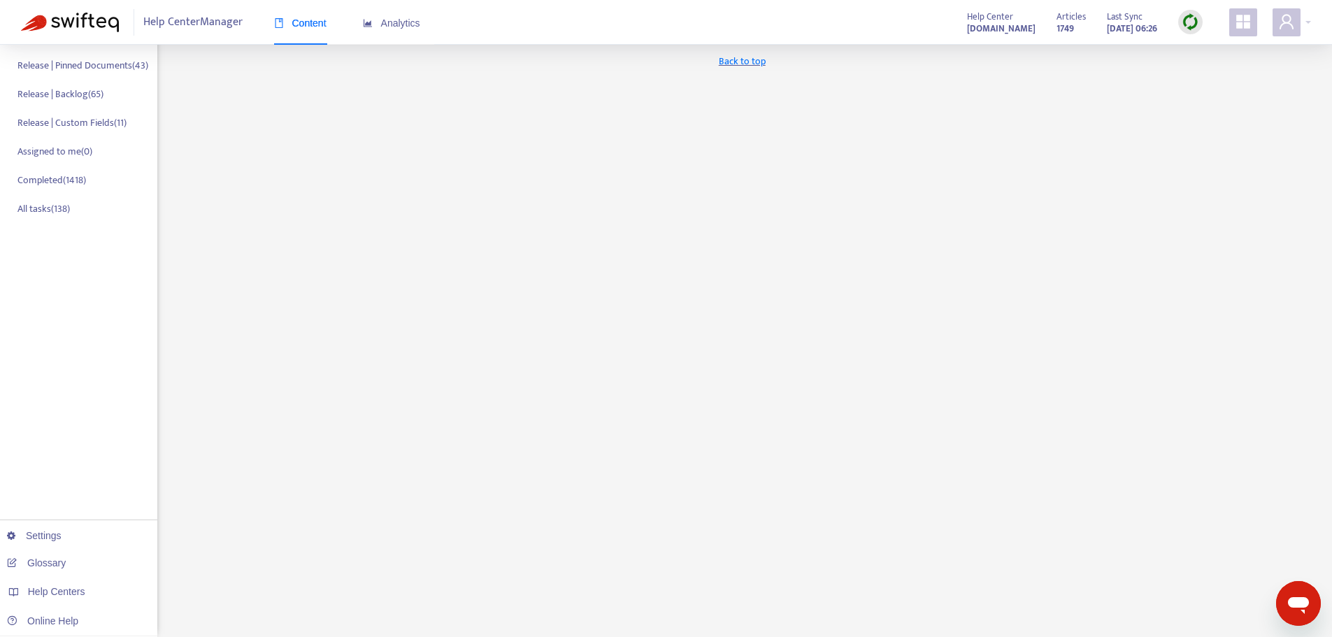
scroll to position [0, 0]
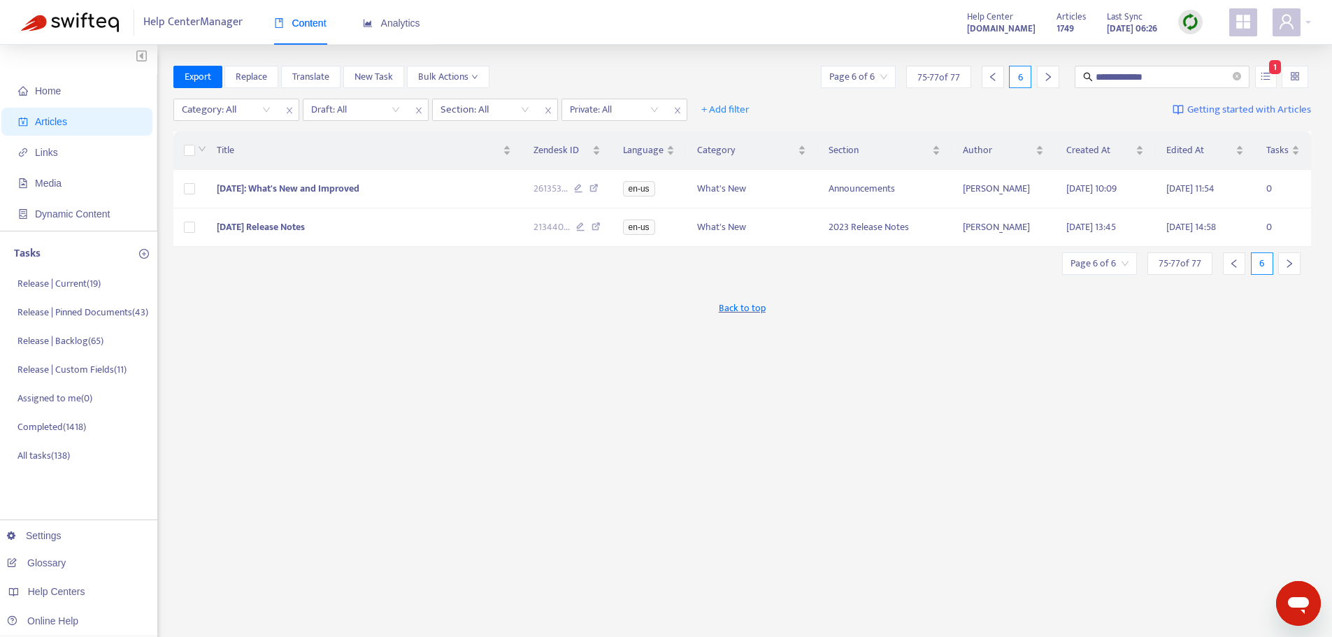
click at [626, 339] on div "**********" at bounding box center [742, 475] width 1138 height 818
click at [96, 310] on p "Release | Pinned Documents ( 43 )" at bounding box center [75, 319] width 117 height 29
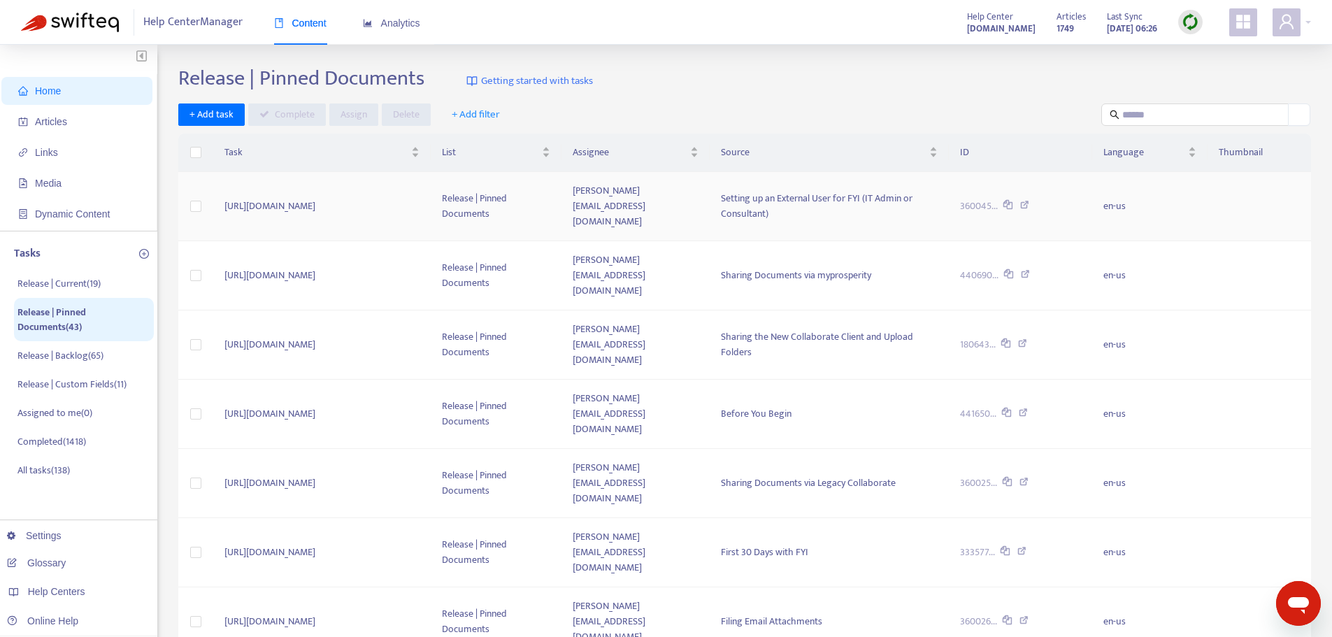
click at [1029, 201] on icon at bounding box center [1024, 207] width 9 height 13
click at [71, 385] on p "Release | Custom Fields ( 11 )" at bounding box center [71, 384] width 109 height 15
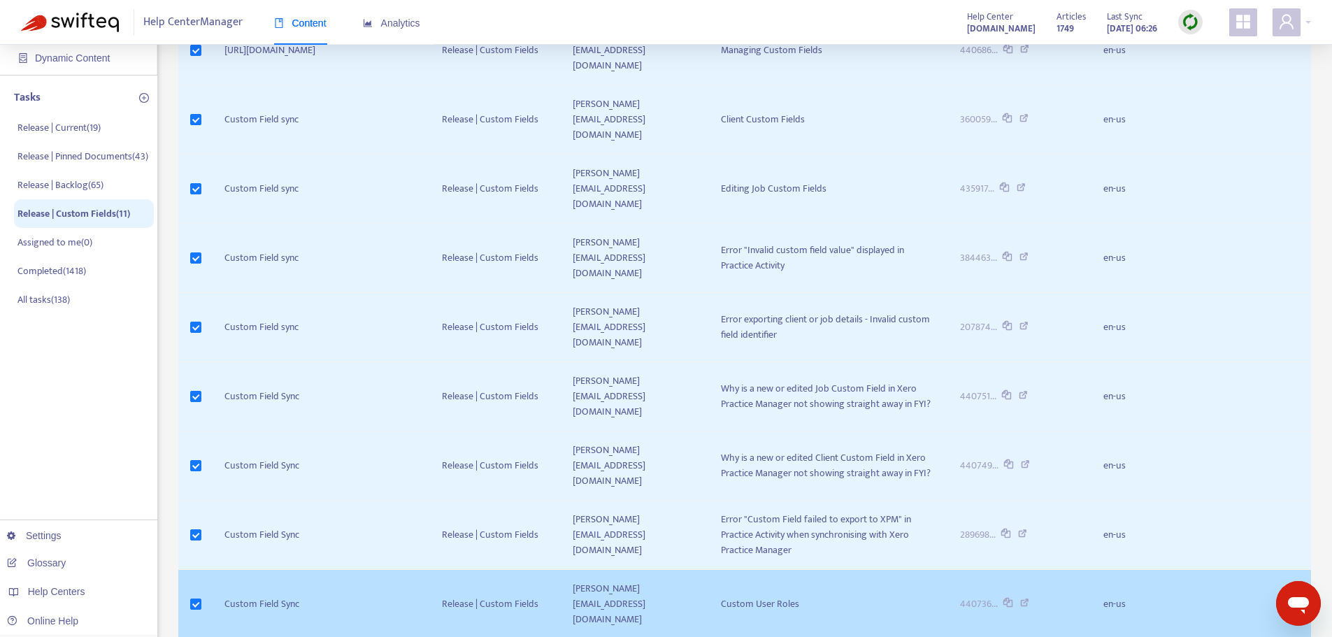
scroll to position [247, 0]
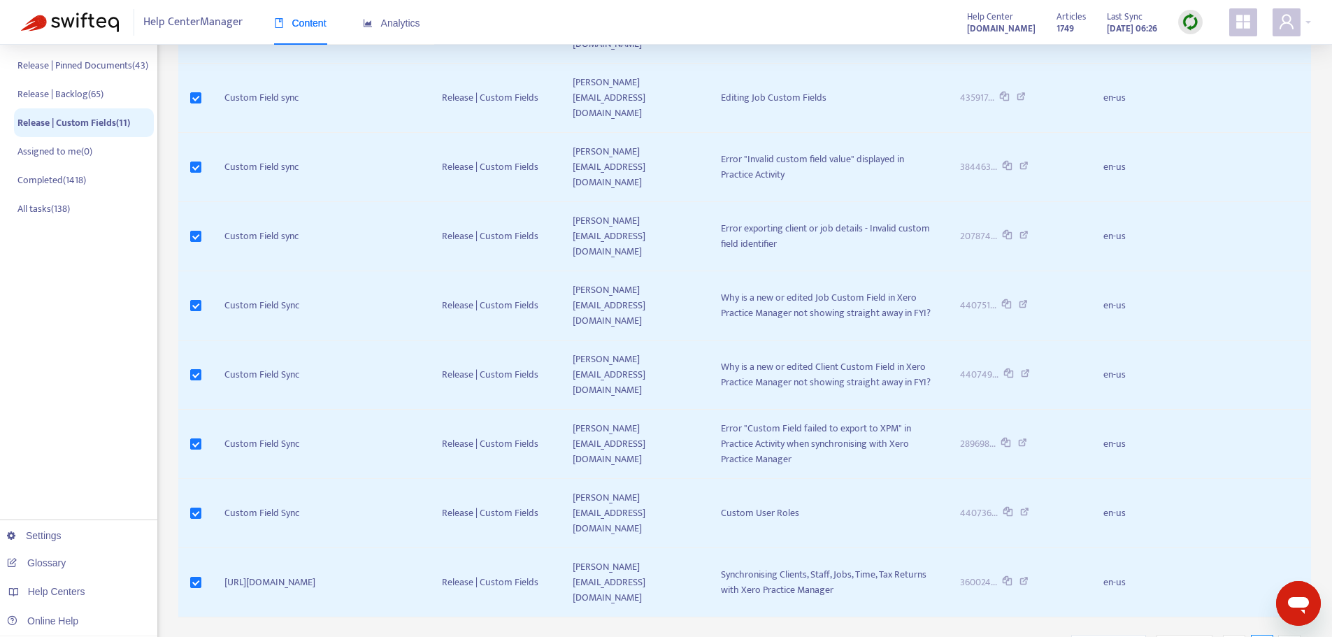
click at [1123, 635] on input "search" at bounding box center [1108, 645] width 58 height 21
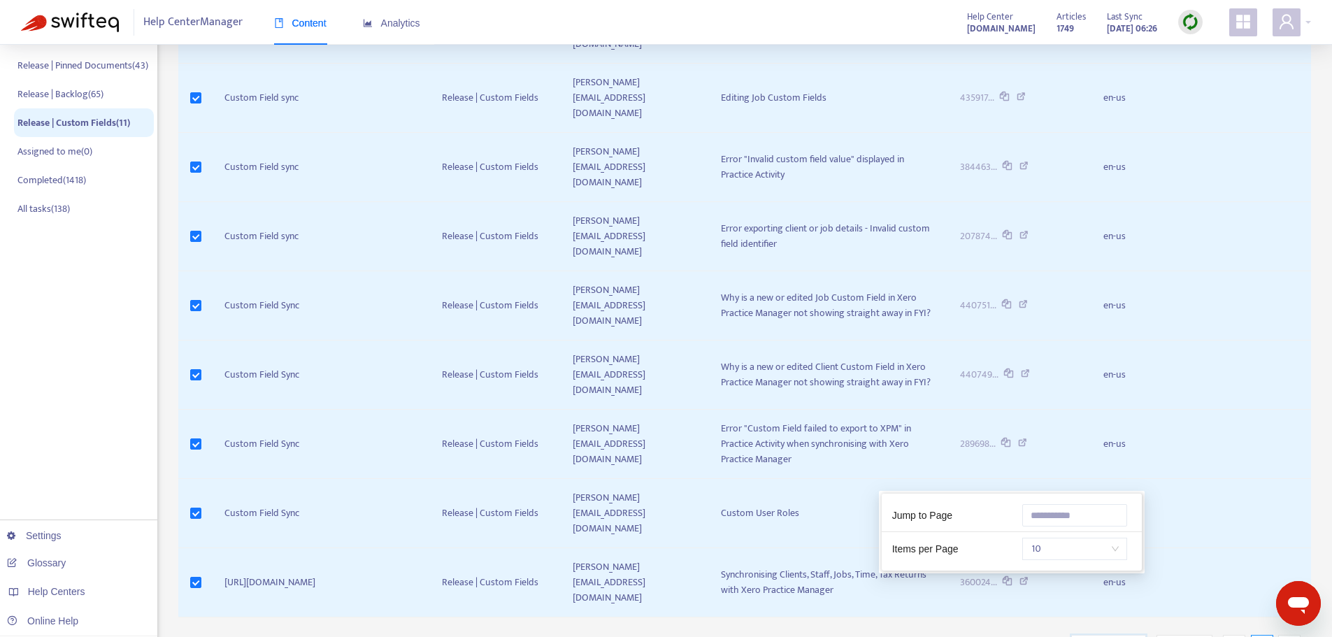
click at [1082, 549] on span "10" at bounding box center [1074, 548] width 88 height 21
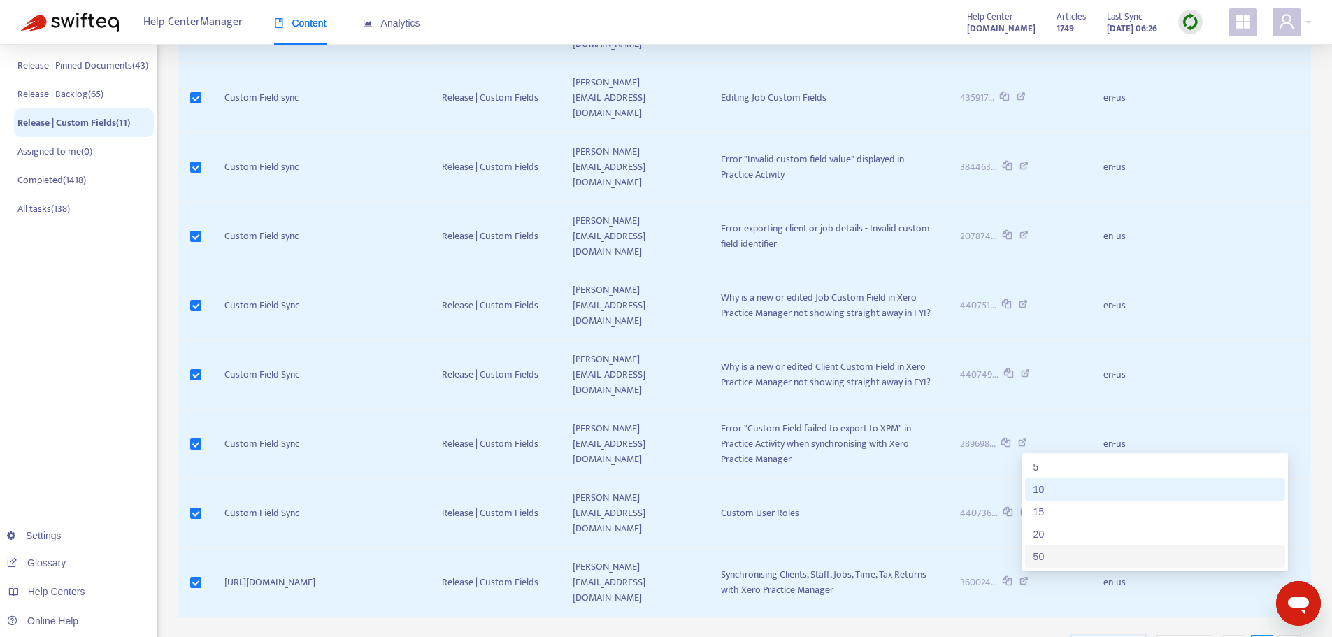
click at [1077, 549] on div "50" at bounding box center [1154, 556] width 243 height 15
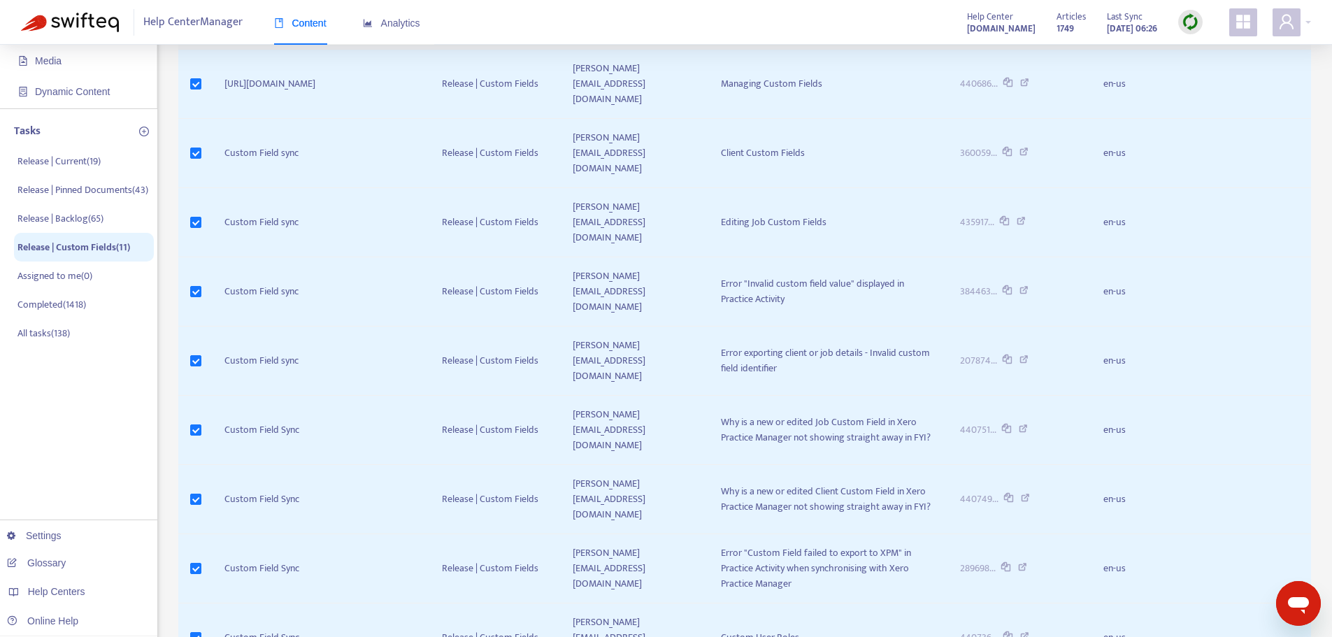
scroll to position [0, 0]
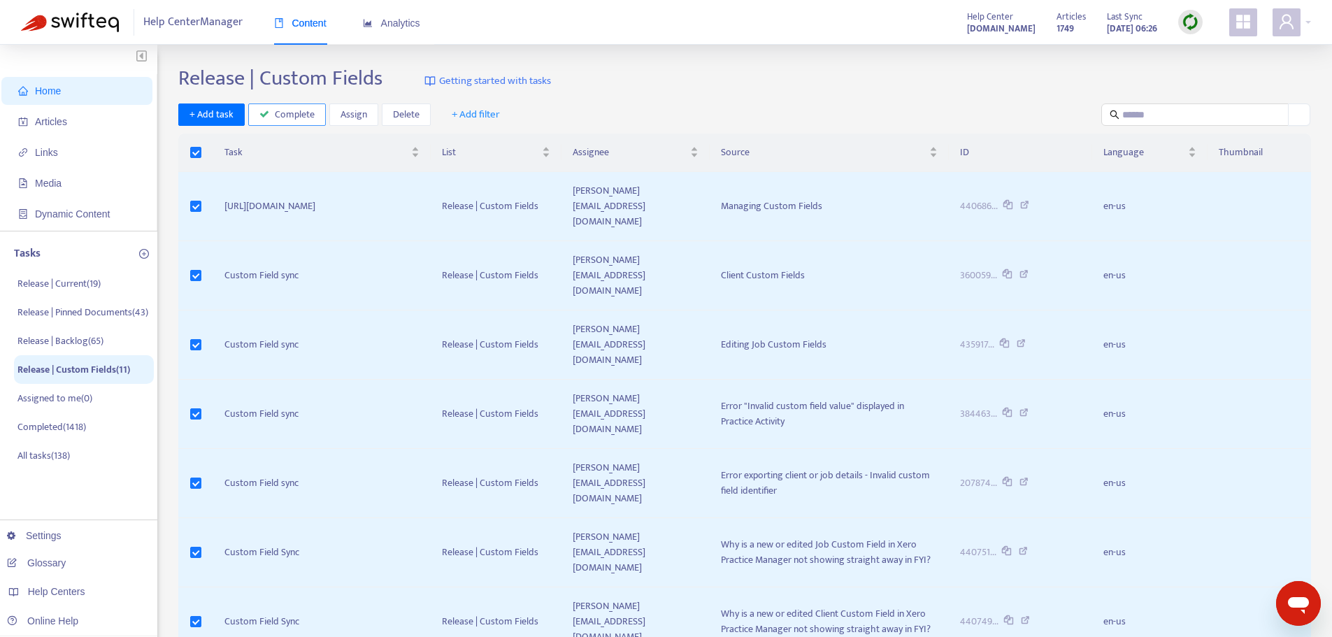
click at [269, 113] on button "Complete" at bounding box center [287, 114] width 78 height 22
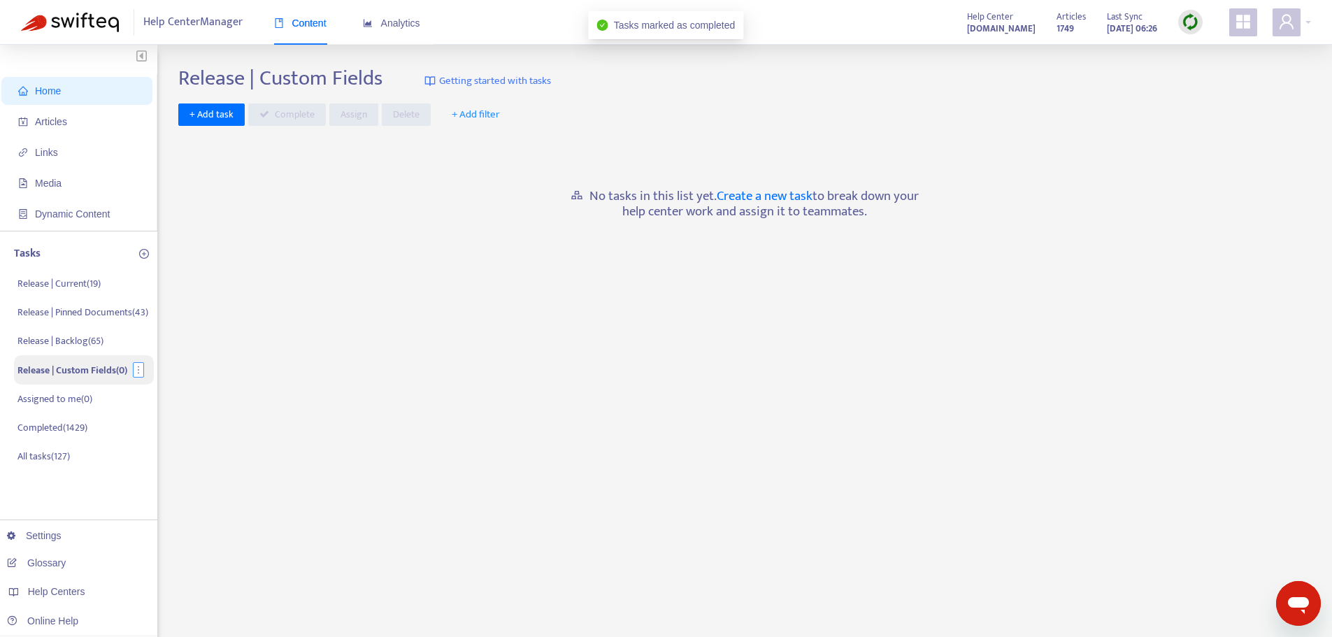
click at [143, 367] on icon "more" at bounding box center [139, 370] width 10 height 10
click at [154, 417] on span "Delete" at bounding box center [160, 416] width 27 height 16
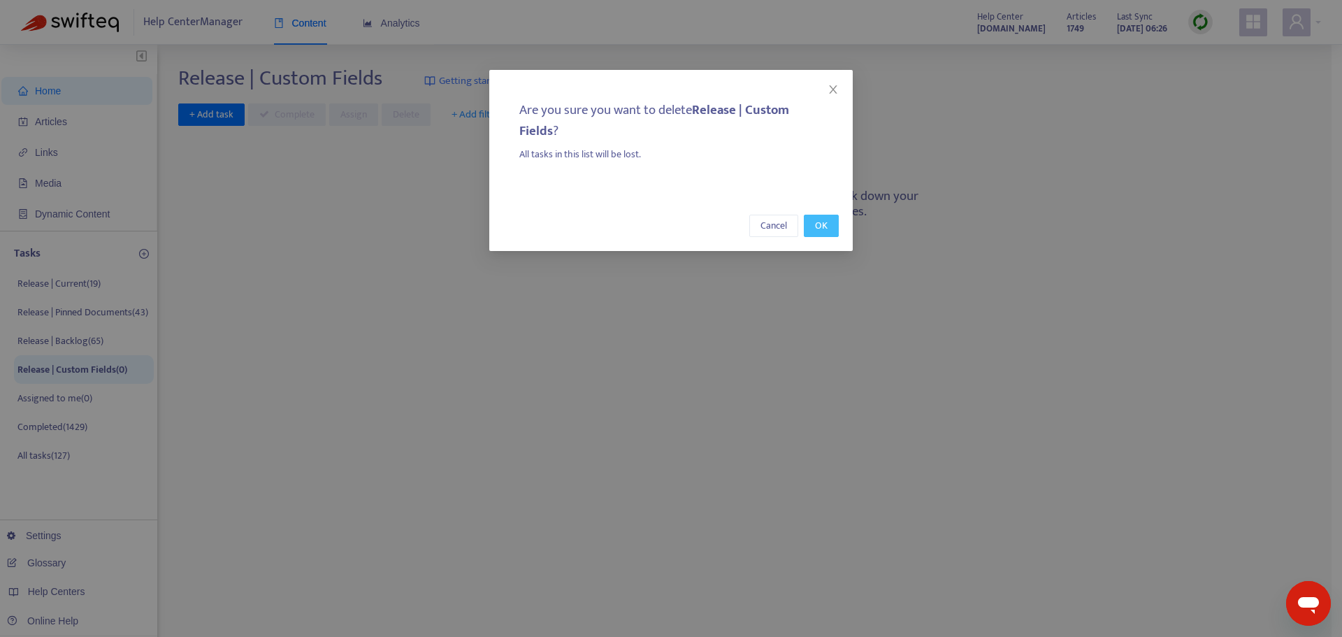
drag, startPoint x: 814, startPoint y: 228, endPoint x: 751, endPoint y: 250, distance: 67.4
click at [813, 229] on button "OK" at bounding box center [821, 226] width 35 height 22
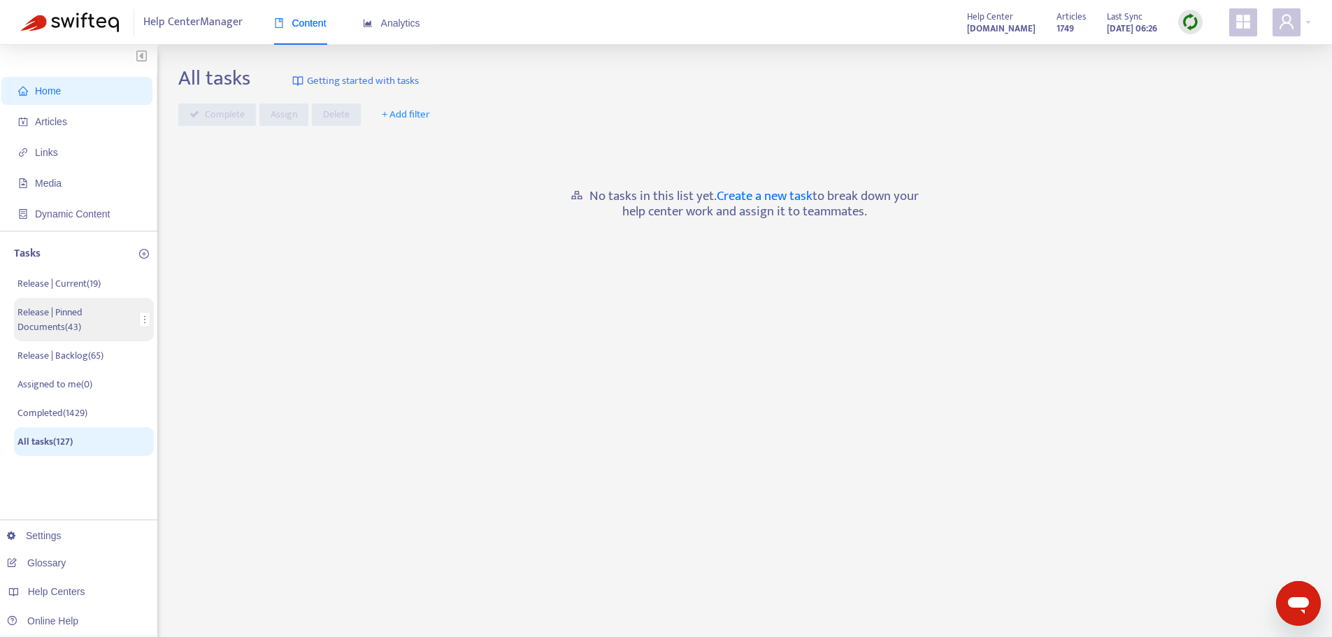
click at [120, 319] on p "Release | Pinned Documents ( 43 )" at bounding box center [75, 319] width 117 height 29
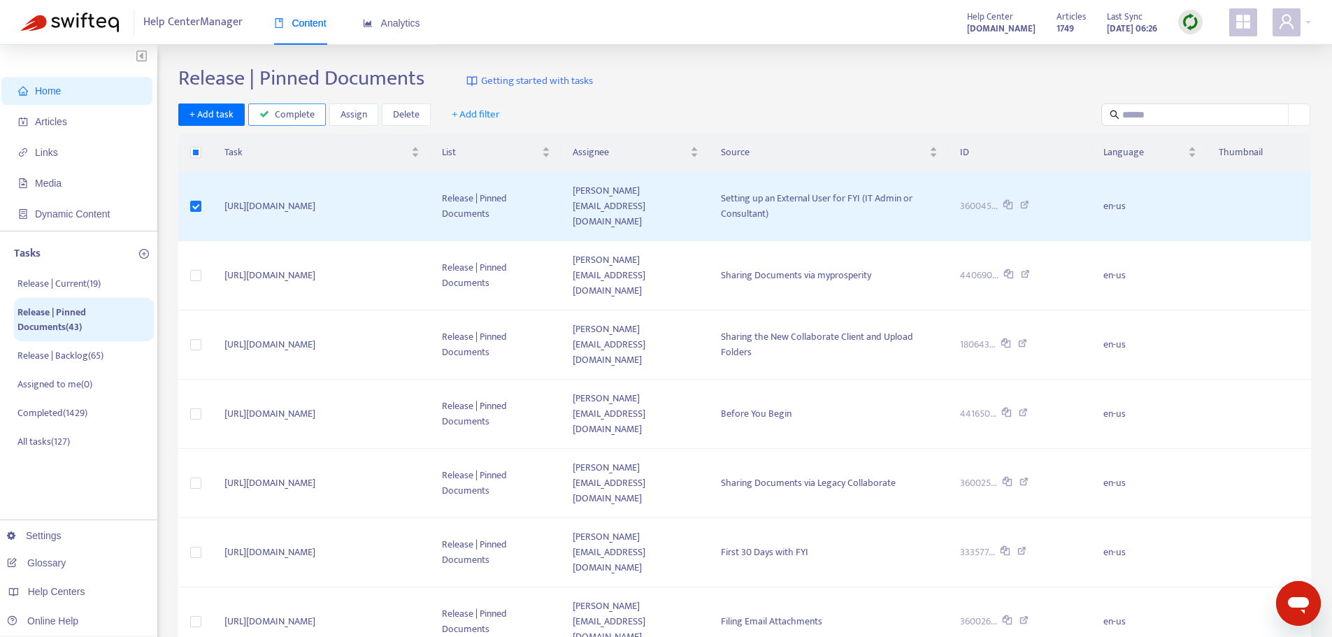
click at [288, 123] on button "Complete" at bounding box center [287, 114] width 78 height 22
